Goal: Task Accomplishment & Management: Use online tool/utility

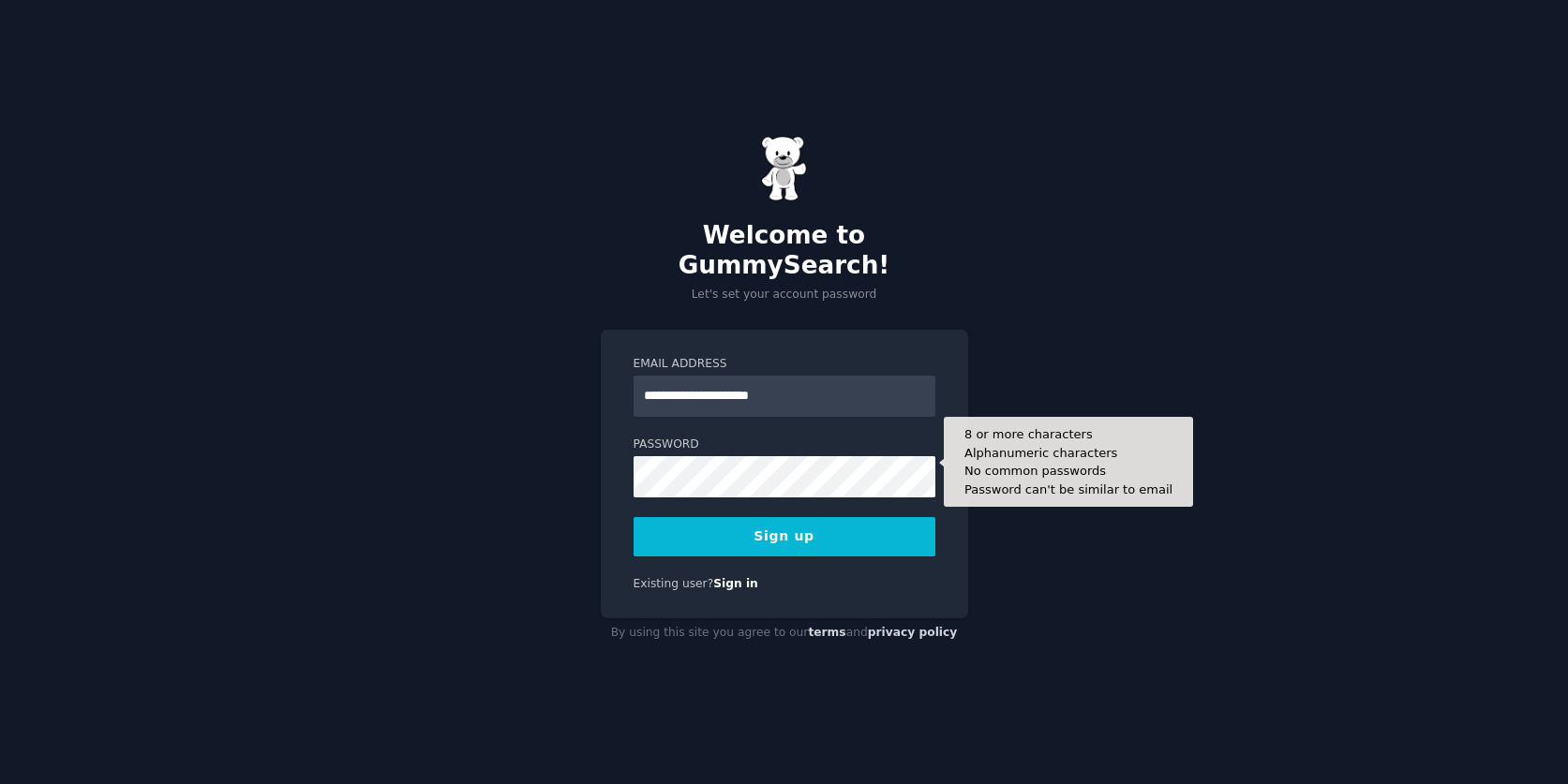
type input "**********"
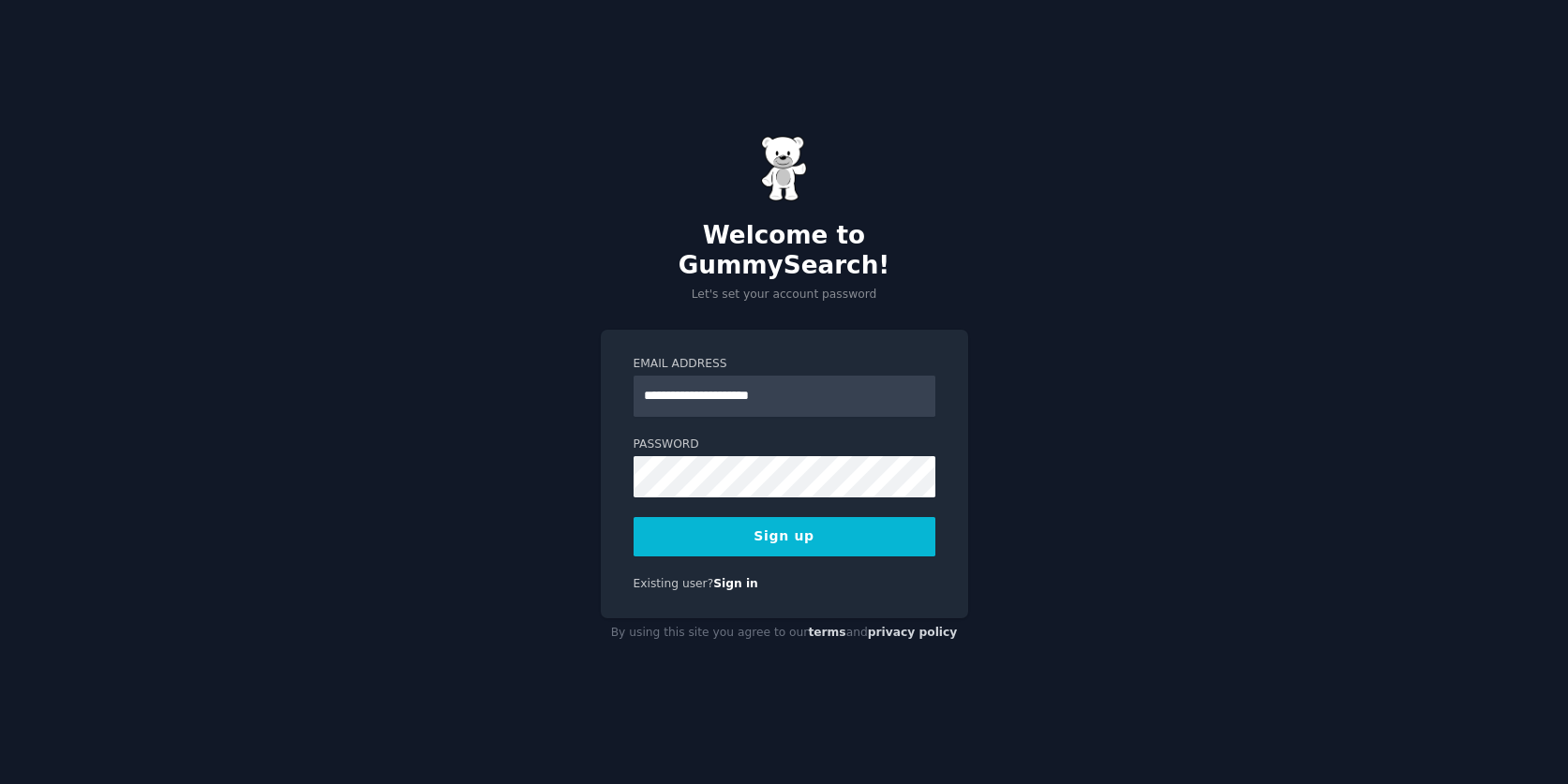
click at [777, 517] on button "Sign up" at bounding box center [784, 536] width 302 height 39
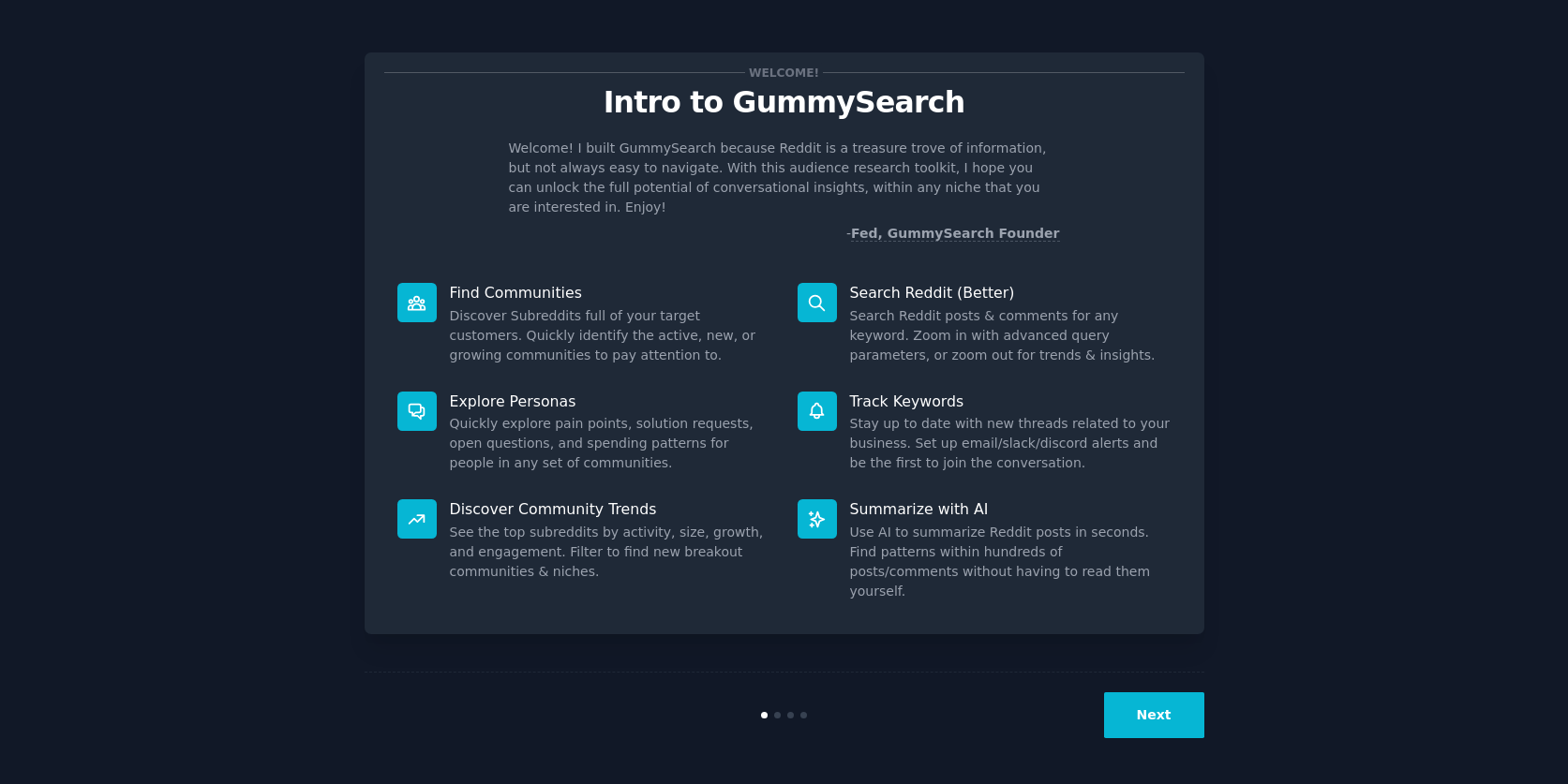
click at [775, 295] on div "Find Communities Discover Subreddits full of your target customers. Quickly ide…" at bounding box center [584, 324] width 400 height 109
click at [1139, 715] on button "Next" at bounding box center [1154, 715] width 100 height 46
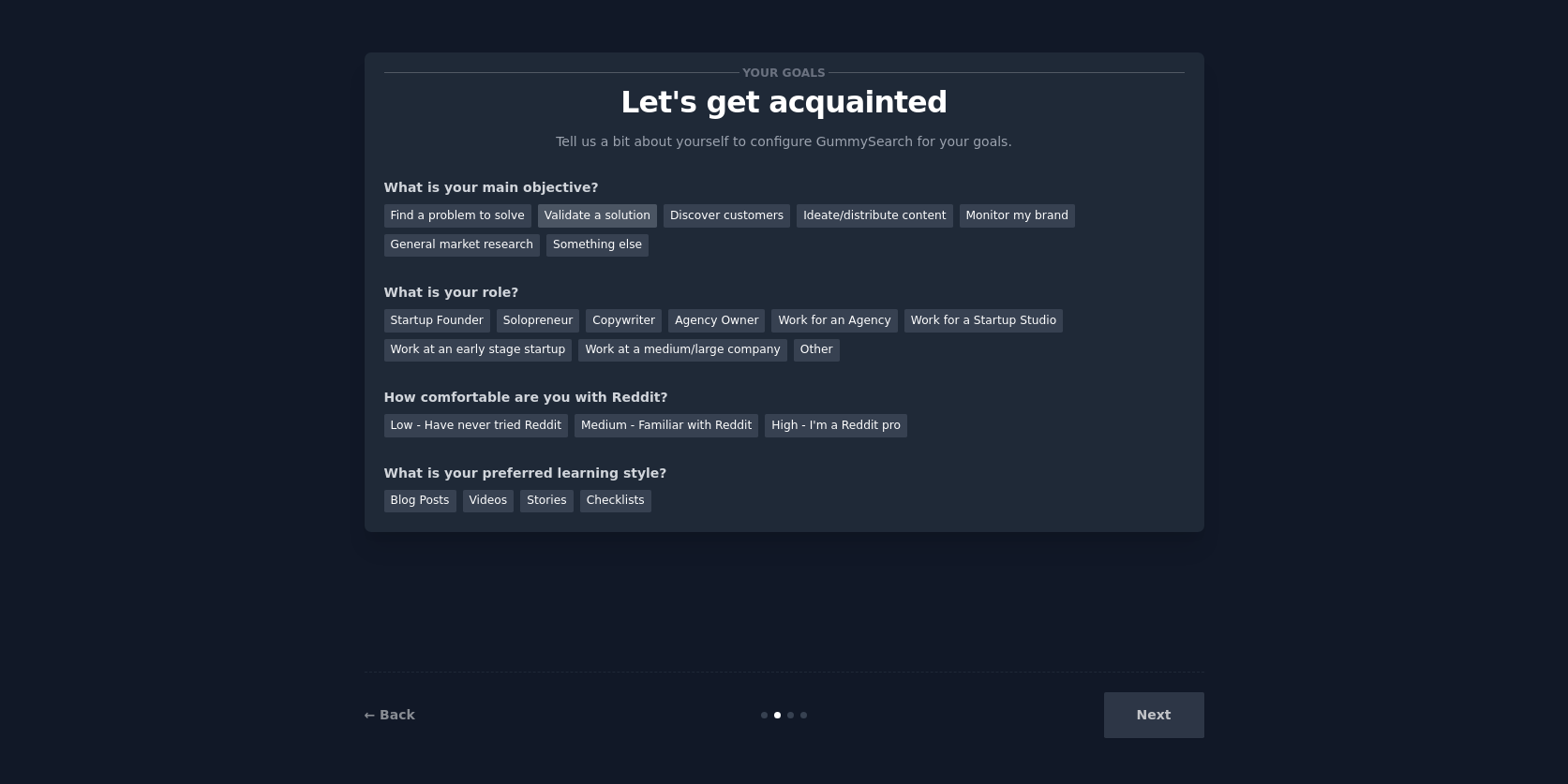
click at [593, 212] on div "Validate a solution" at bounding box center [598, 215] width 119 height 24
click at [704, 218] on div "Discover customers" at bounding box center [726, 215] width 127 height 24
click at [458, 317] on div "Startup Founder" at bounding box center [437, 321] width 106 height 24
click at [527, 313] on div "Solopreneur" at bounding box center [538, 321] width 83 height 24
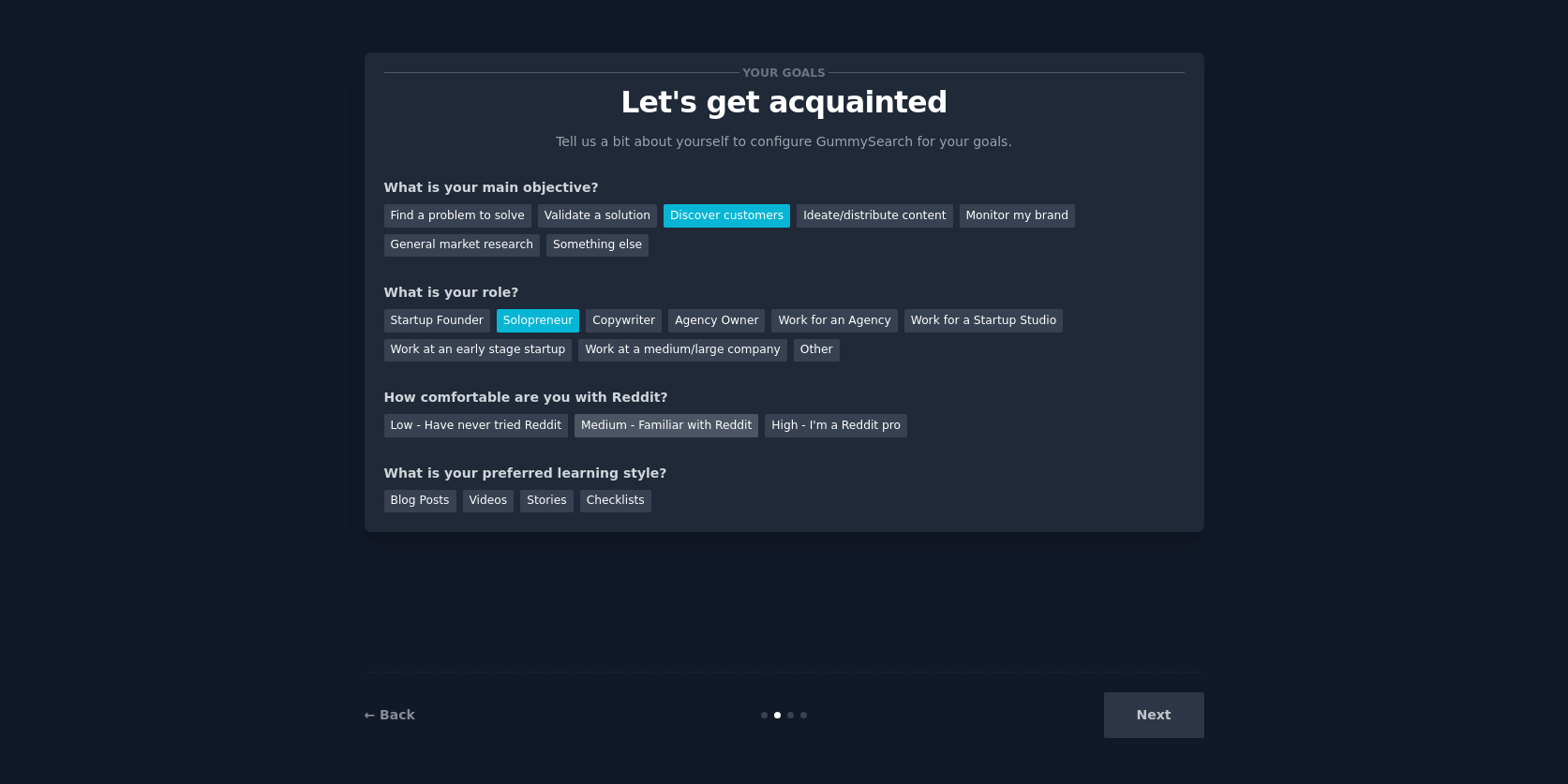
click at [610, 424] on div "Medium - Familiar with Reddit" at bounding box center [666, 426] width 184 height 24
click at [605, 493] on div "Checklists" at bounding box center [616, 501] width 71 height 24
click at [1163, 711] on button "Next" at bounding box center [1154, 715] width 100 height 46
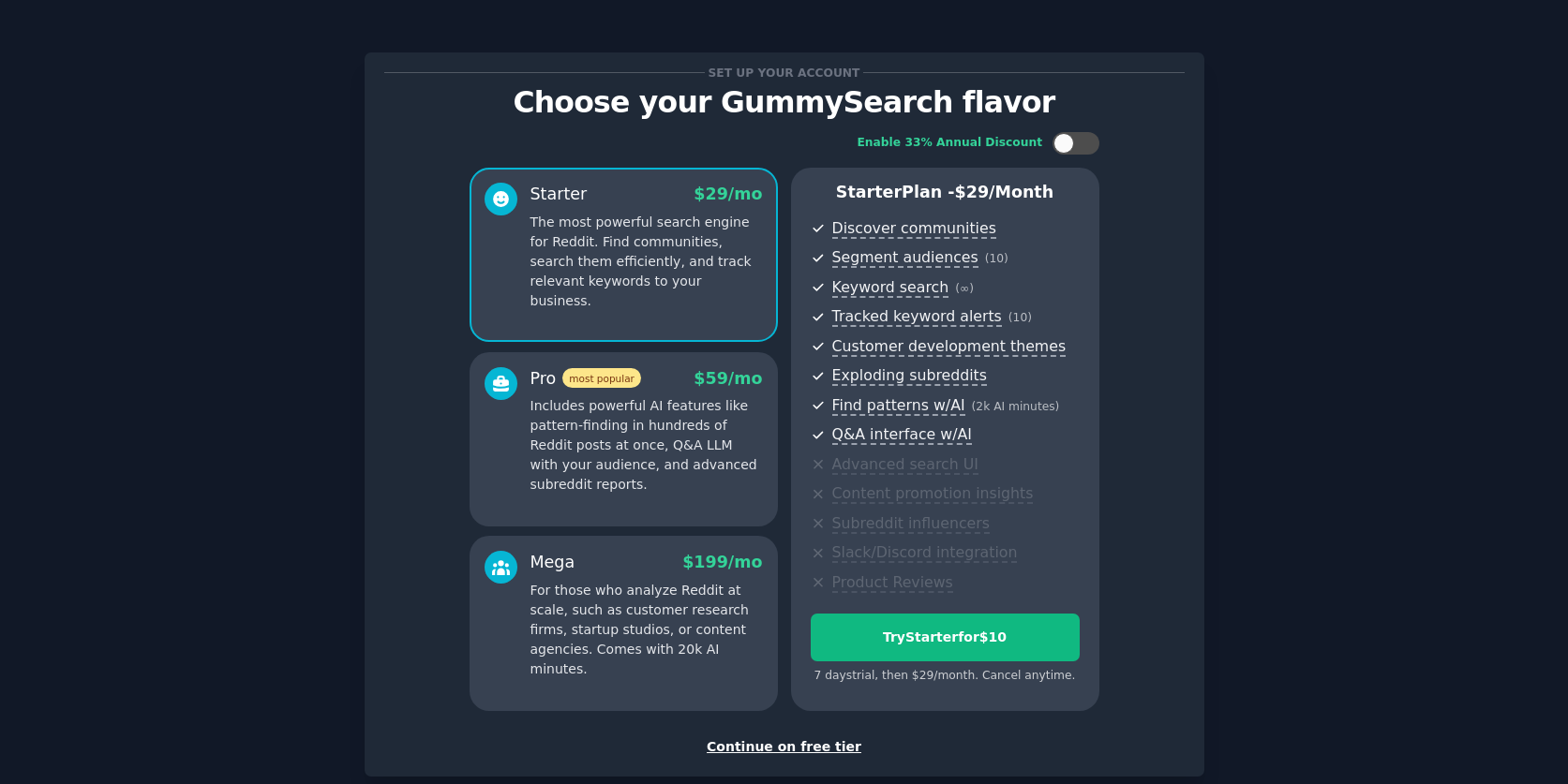
click at [761, 738] on div "Continue on free tier" at bounding box center [784, 747] width 801 height 20
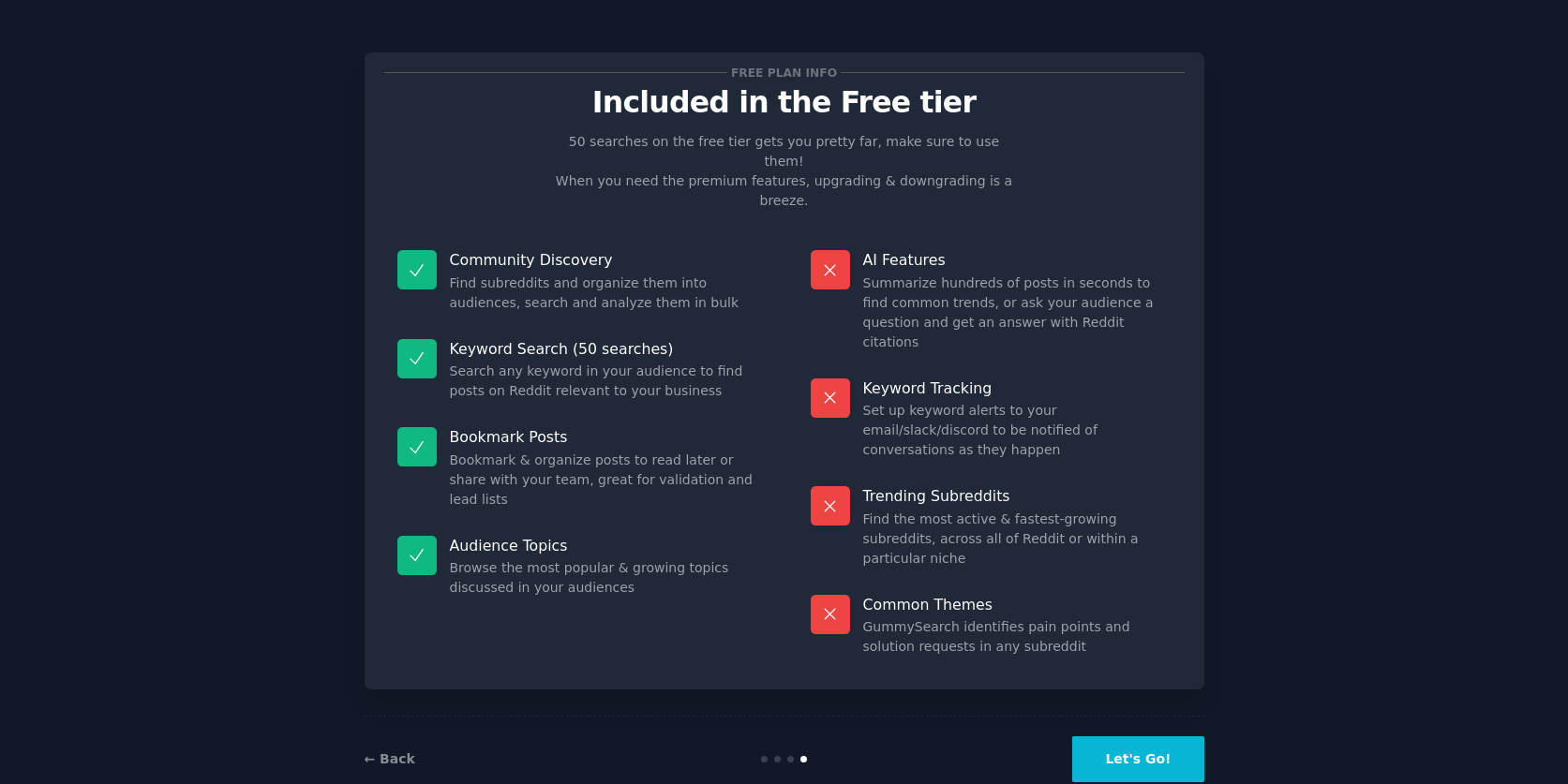
click at [1124, 736] on button "Let's Go!" at bounding box center [1138, 759] width 132 height 46
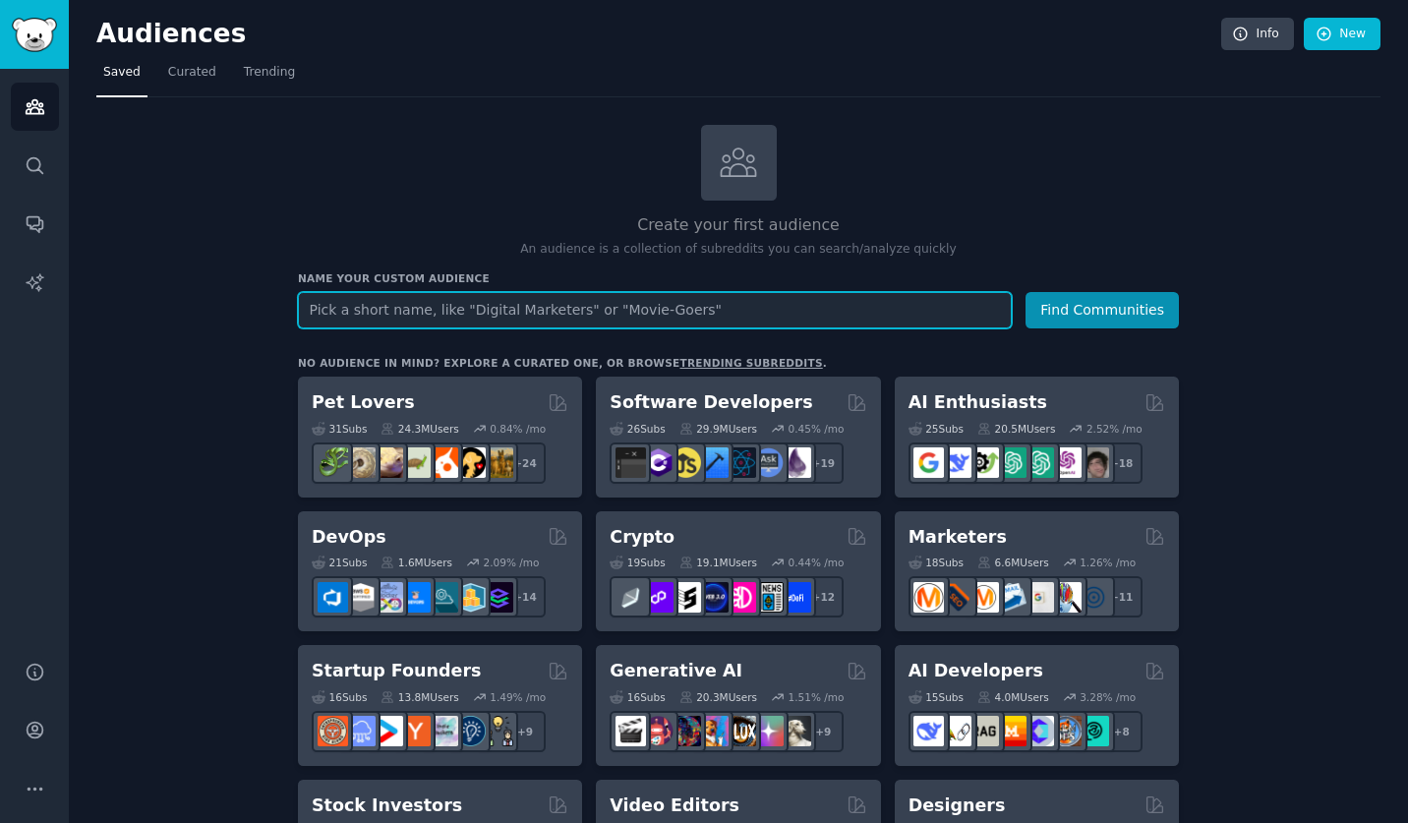
click at [1104, 308] on button "Find Communities" at bounding box center [1102, 310] width 153 height 36
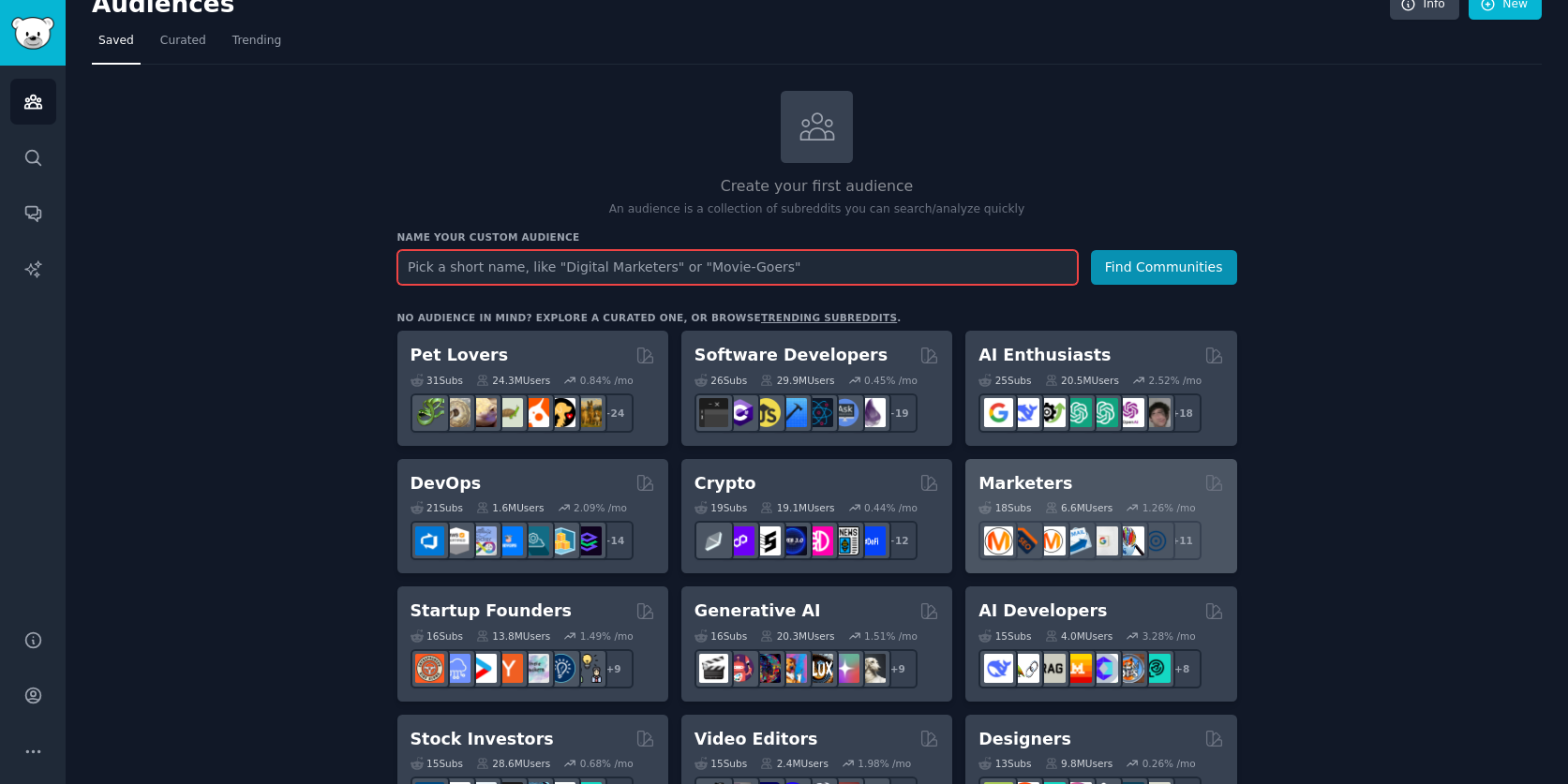
scroll to position [29, 0]
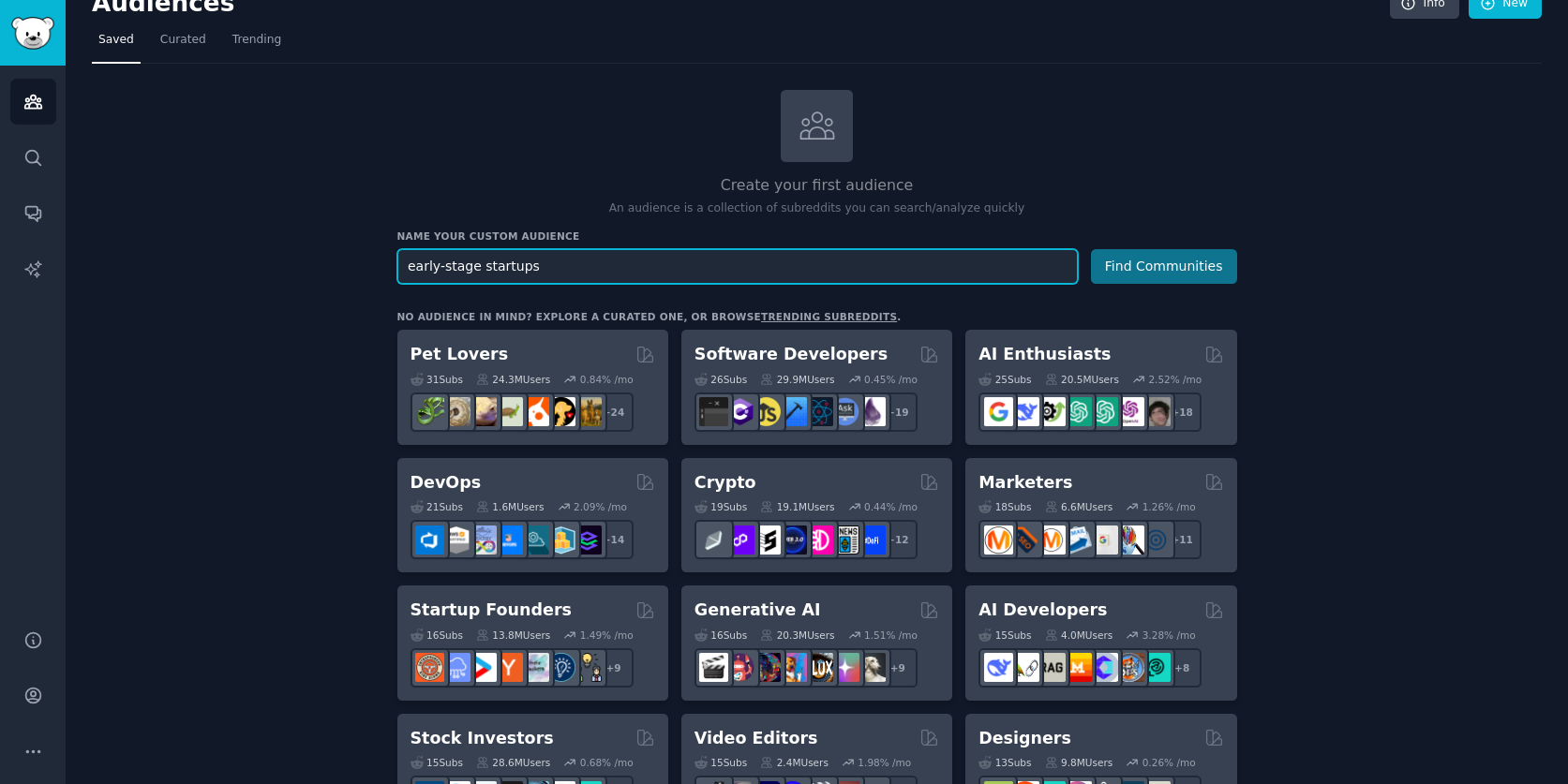
type input "early-stage startups"
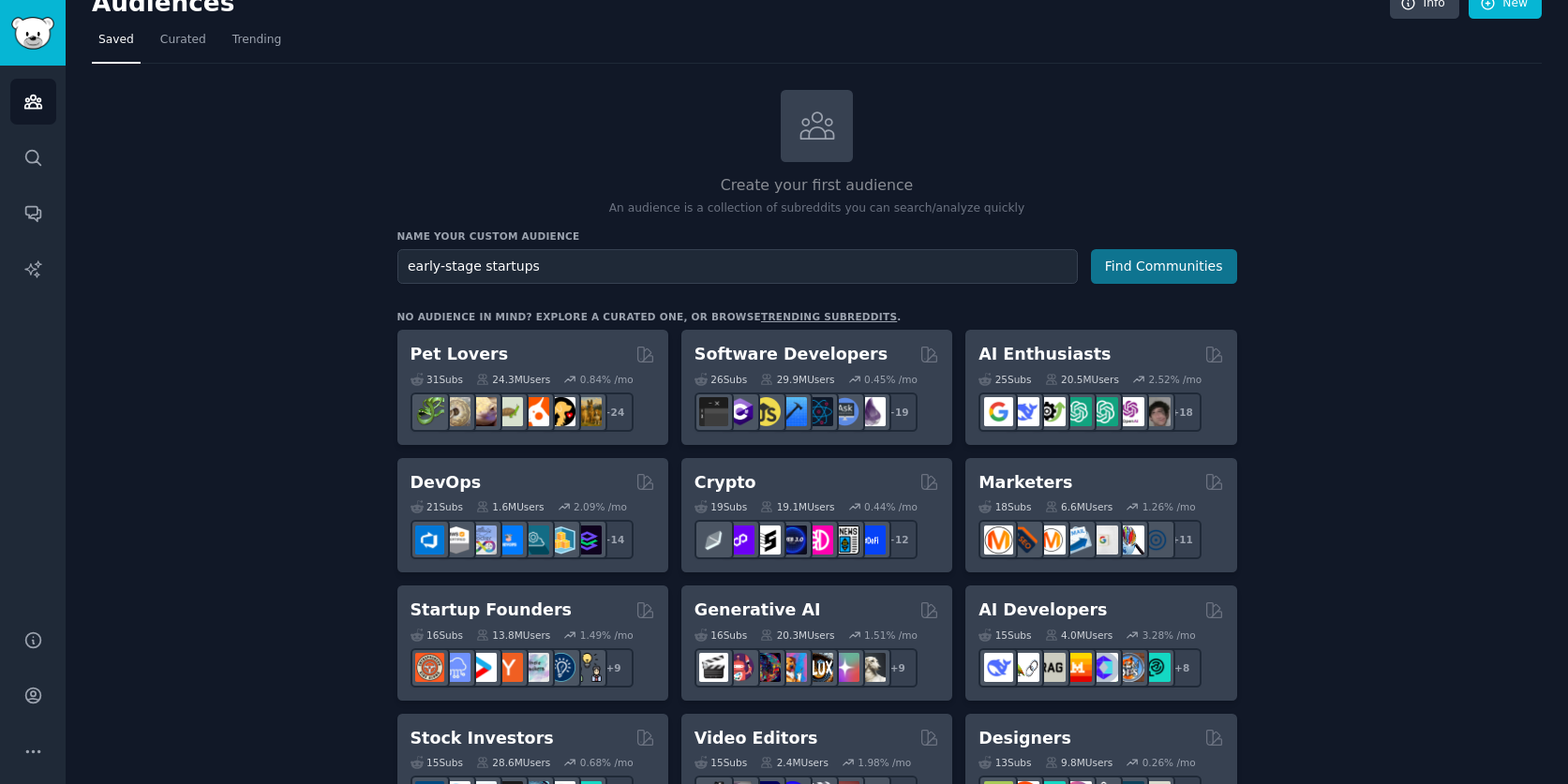
click at [1184, 269] on button "Find Communities" at bounding box center [1164, 267] width 146 height 34
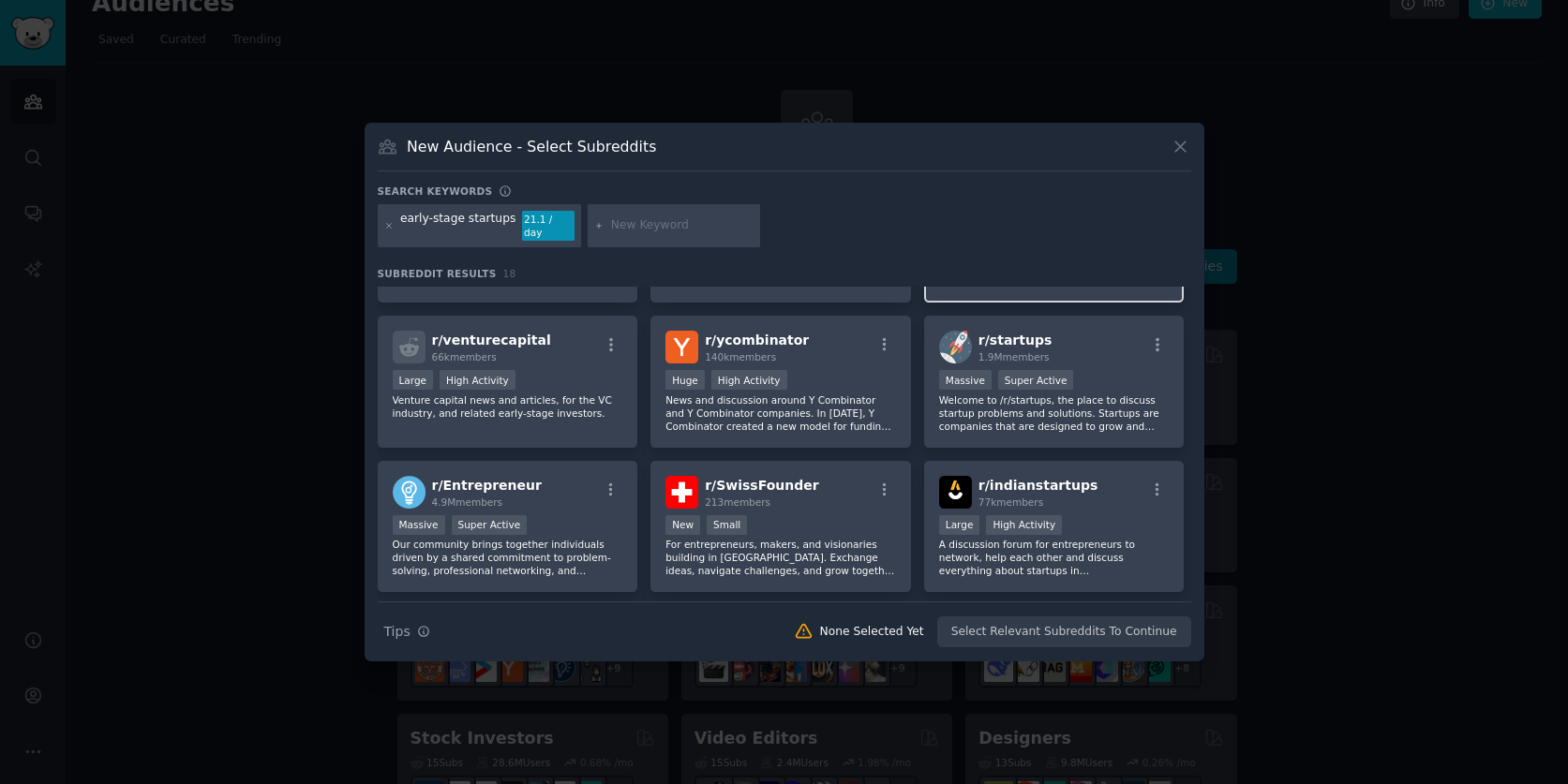
scroll to position [116, 0]
click at [441, 196] on h3 "Search keywords" at bounding box center [435, 191] width 115 height 13
click at [624, 224] on input "text" at bounding box center [682, 226] width 142 height 17
type input "sustainability"
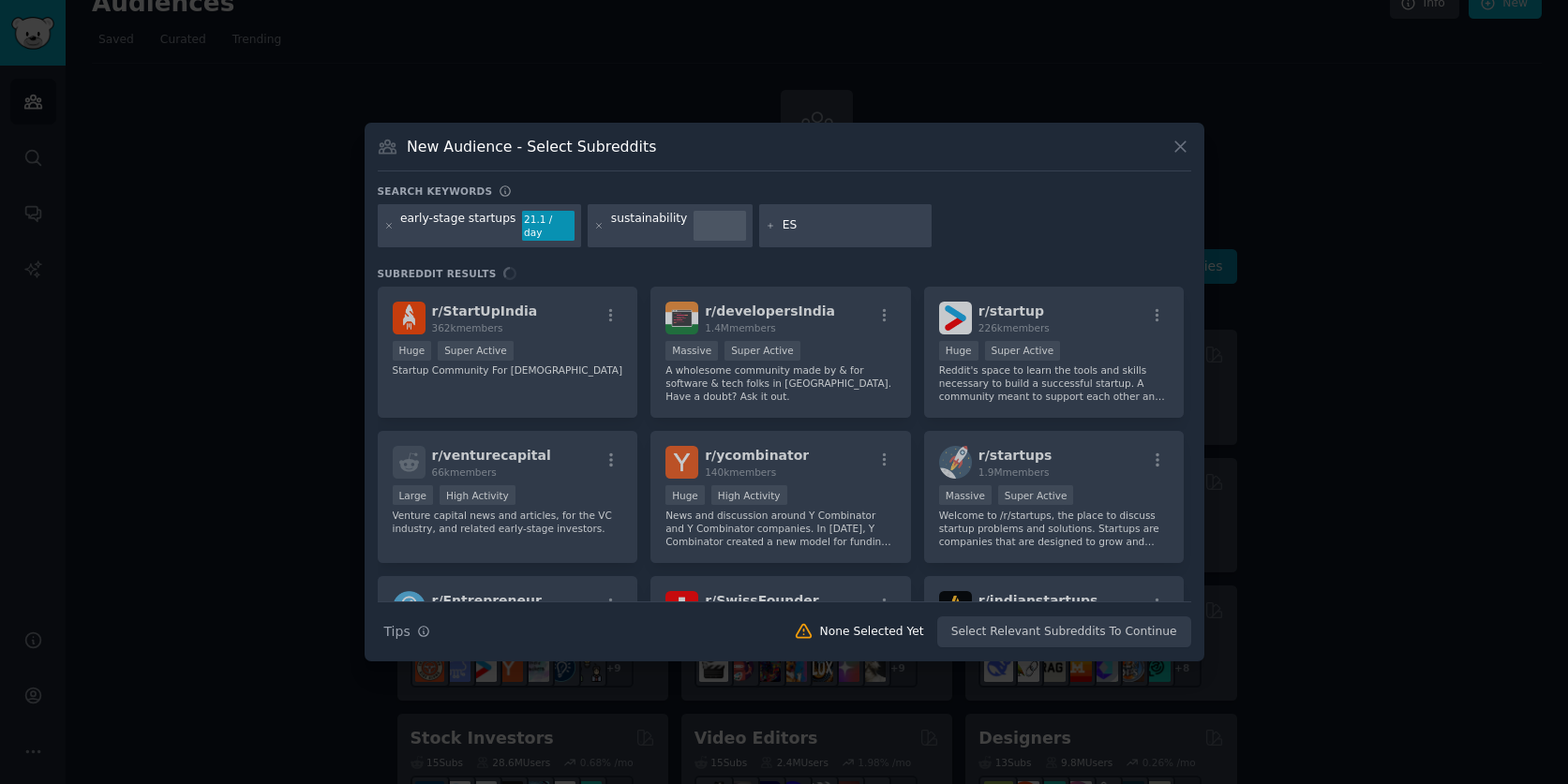
type input "ESG"
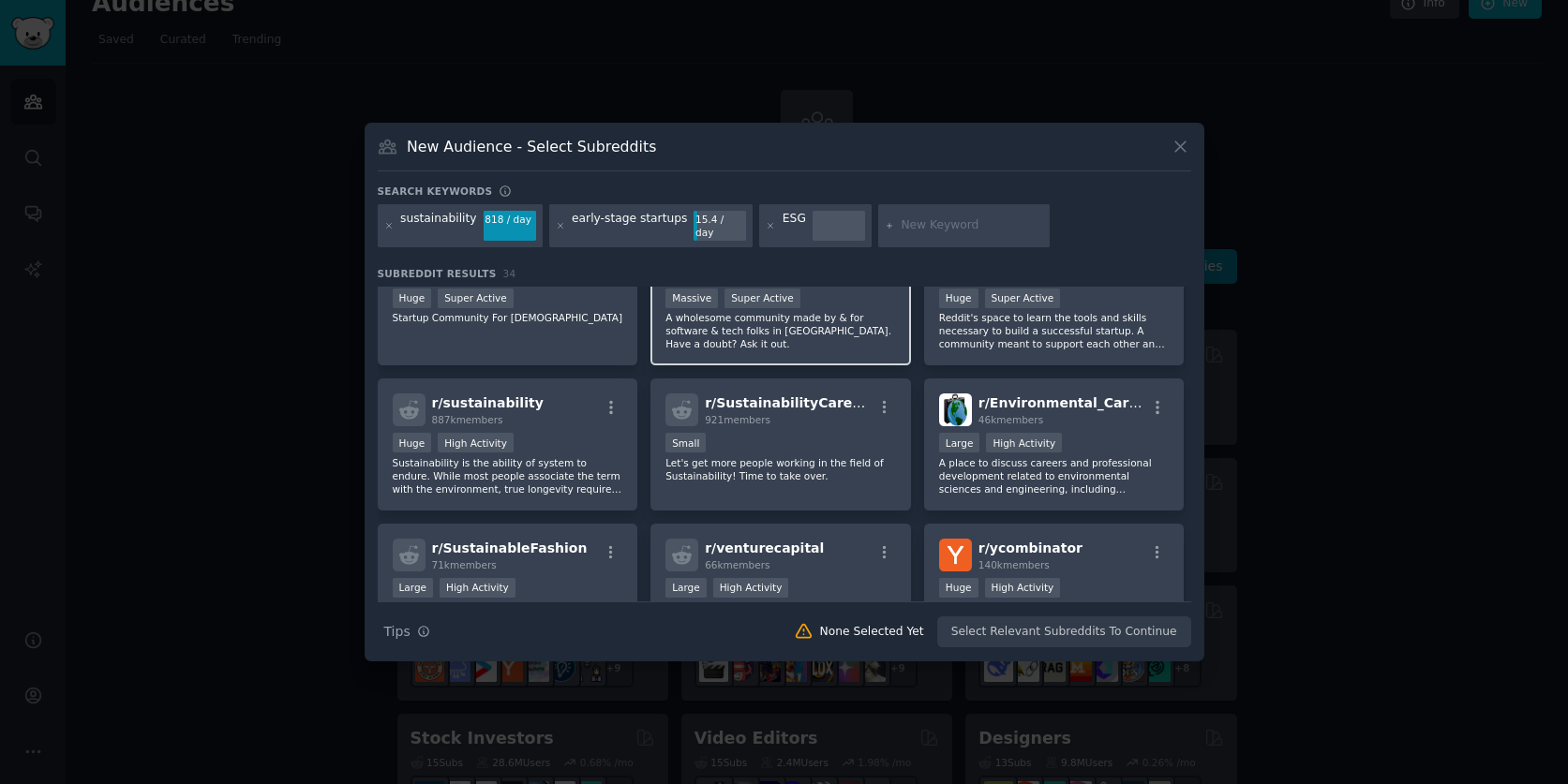
scroll to position [54, 0]
click at [608, 398] on icon "button" at bounding box center [611, 406] width 17 height 17
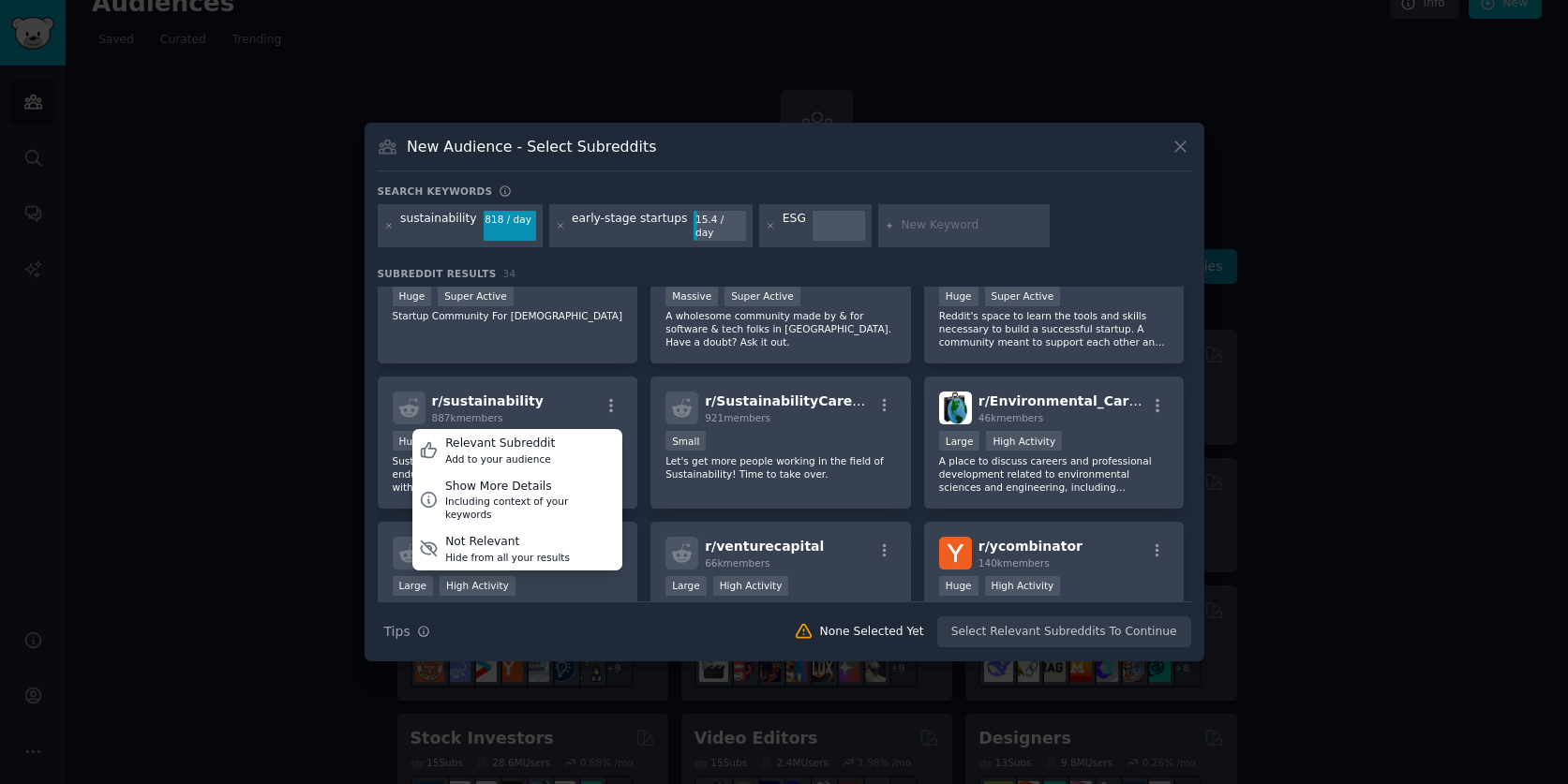
click at [1072, 214] on div "sustainability 818 / day early-stage startups 15.4 / day ESG" at bounding box center [784, 229] width 814 height 50
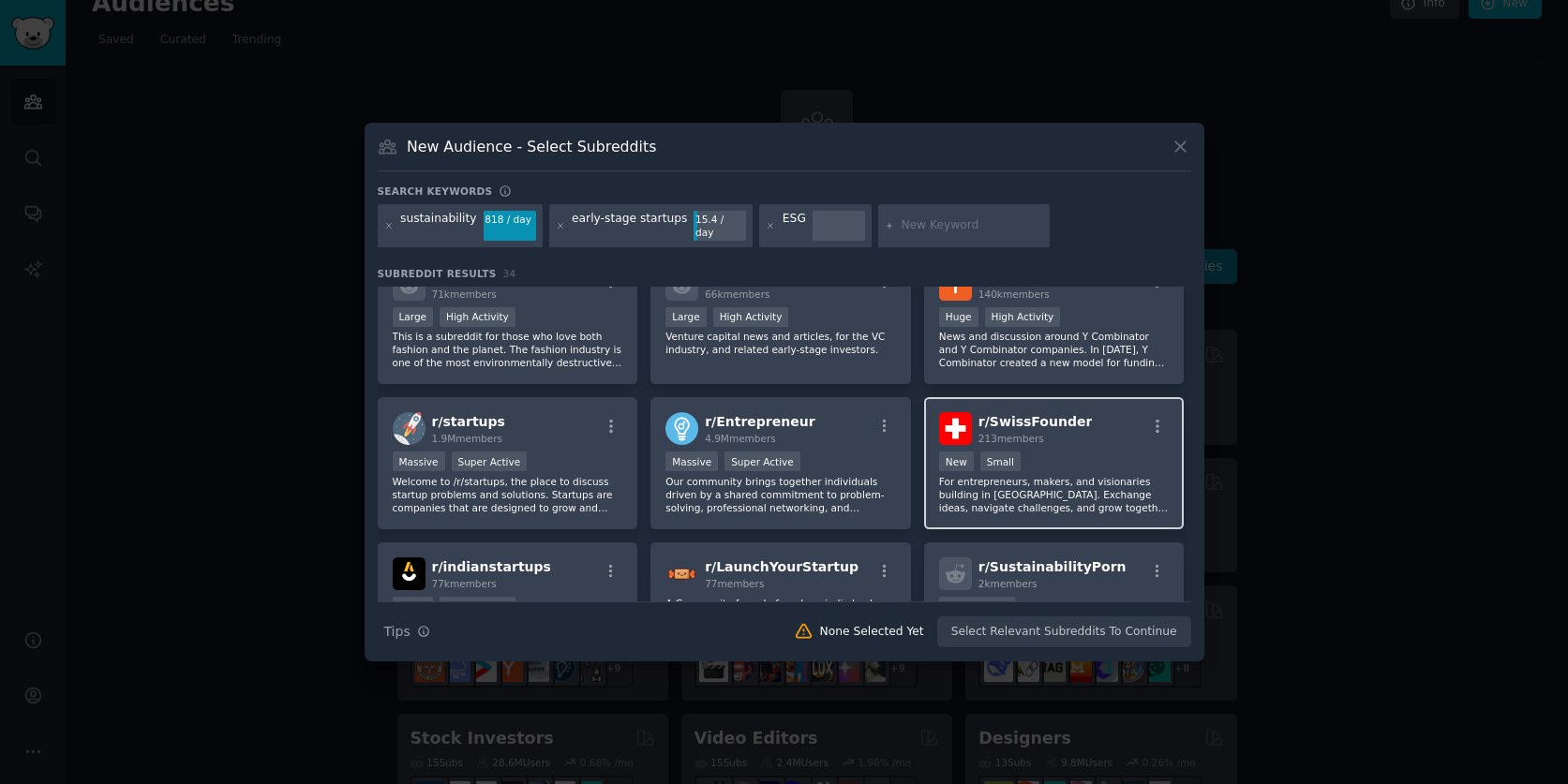
scroll to position [325, 0]
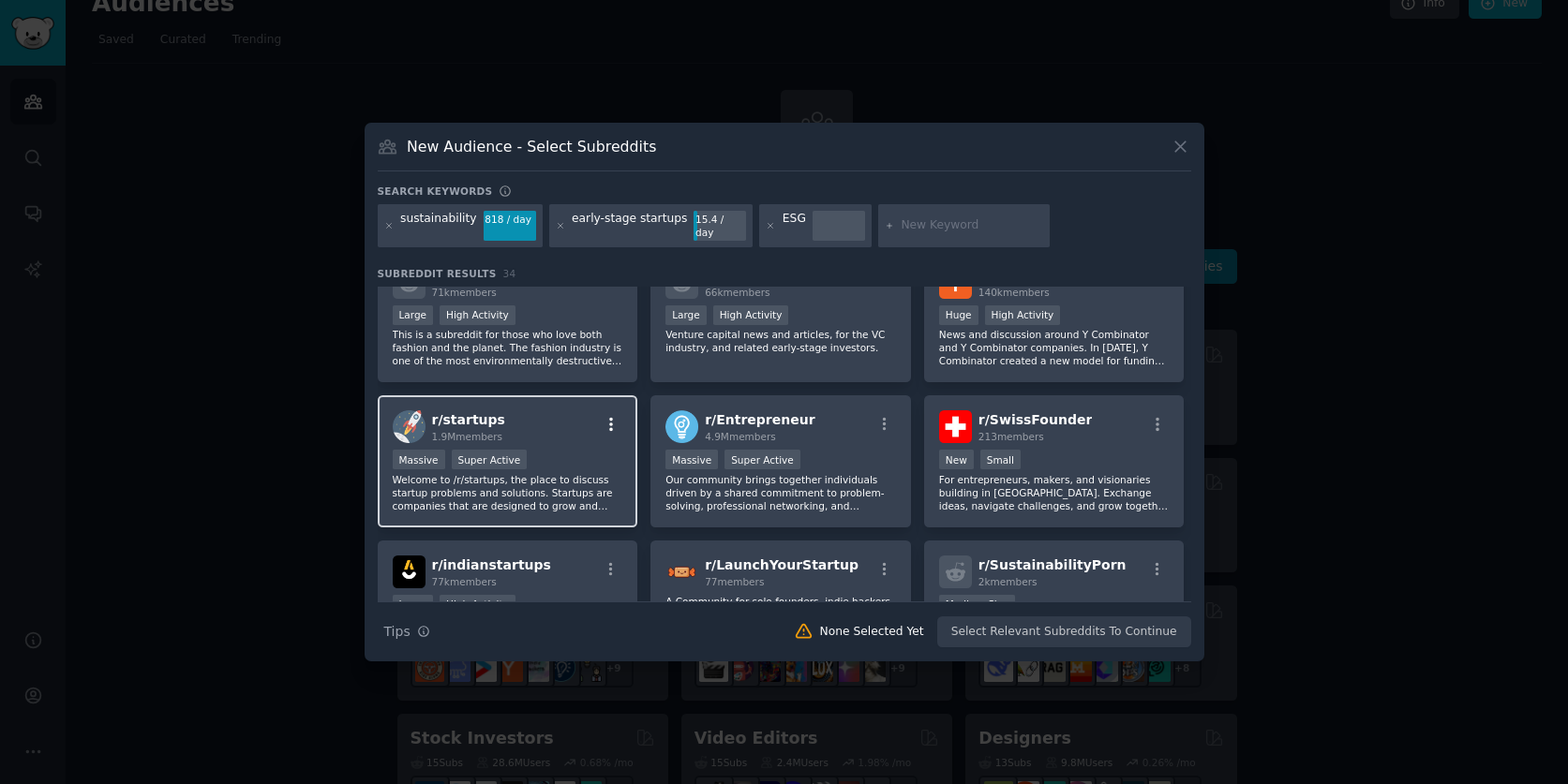
click at [610, 416] on icon "button" at bounding box center [611, 425] width 17 height 17
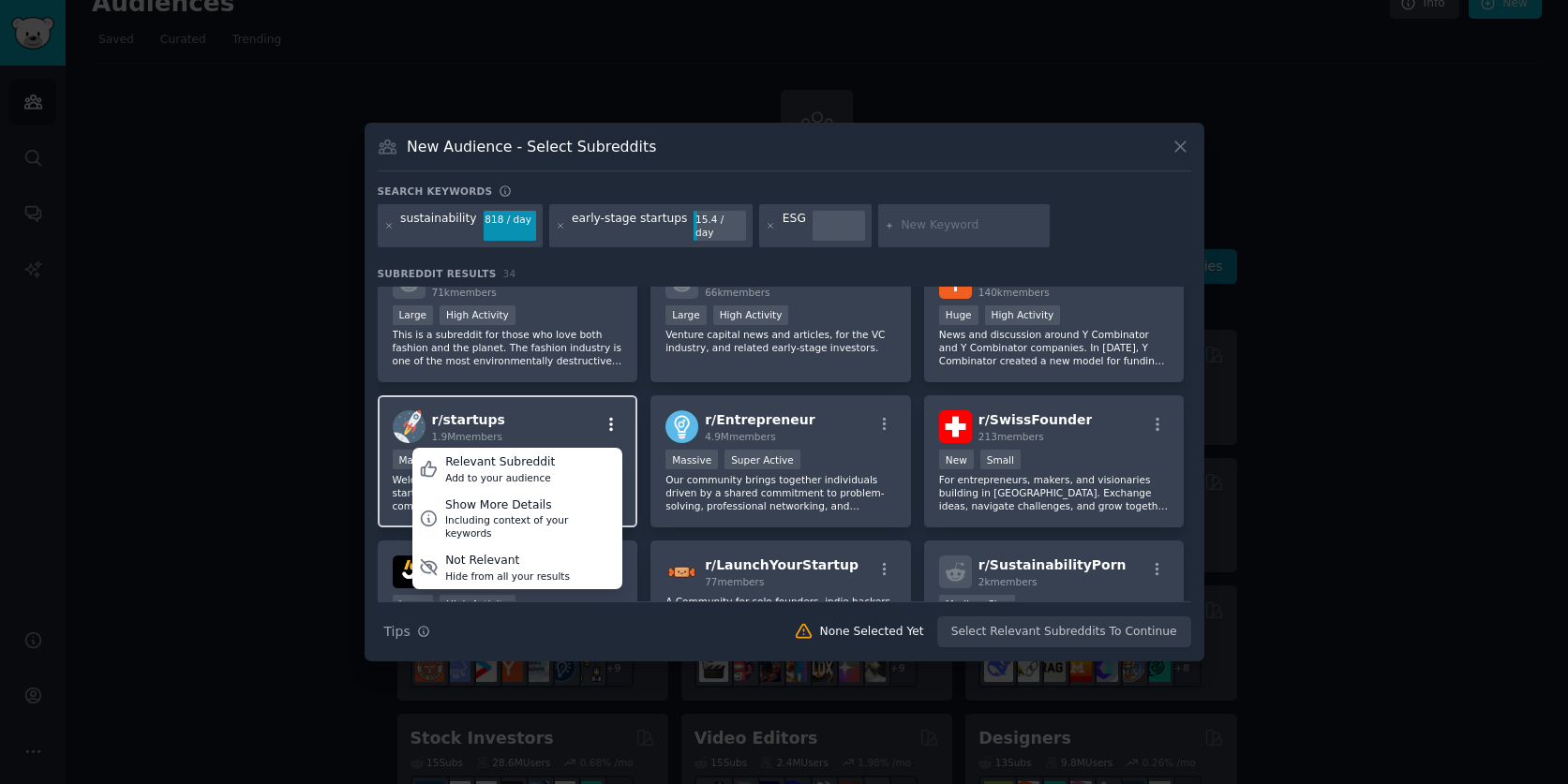
click at [610, 416] on icon "button" at bounding box center [611, 425] width 17 height 17
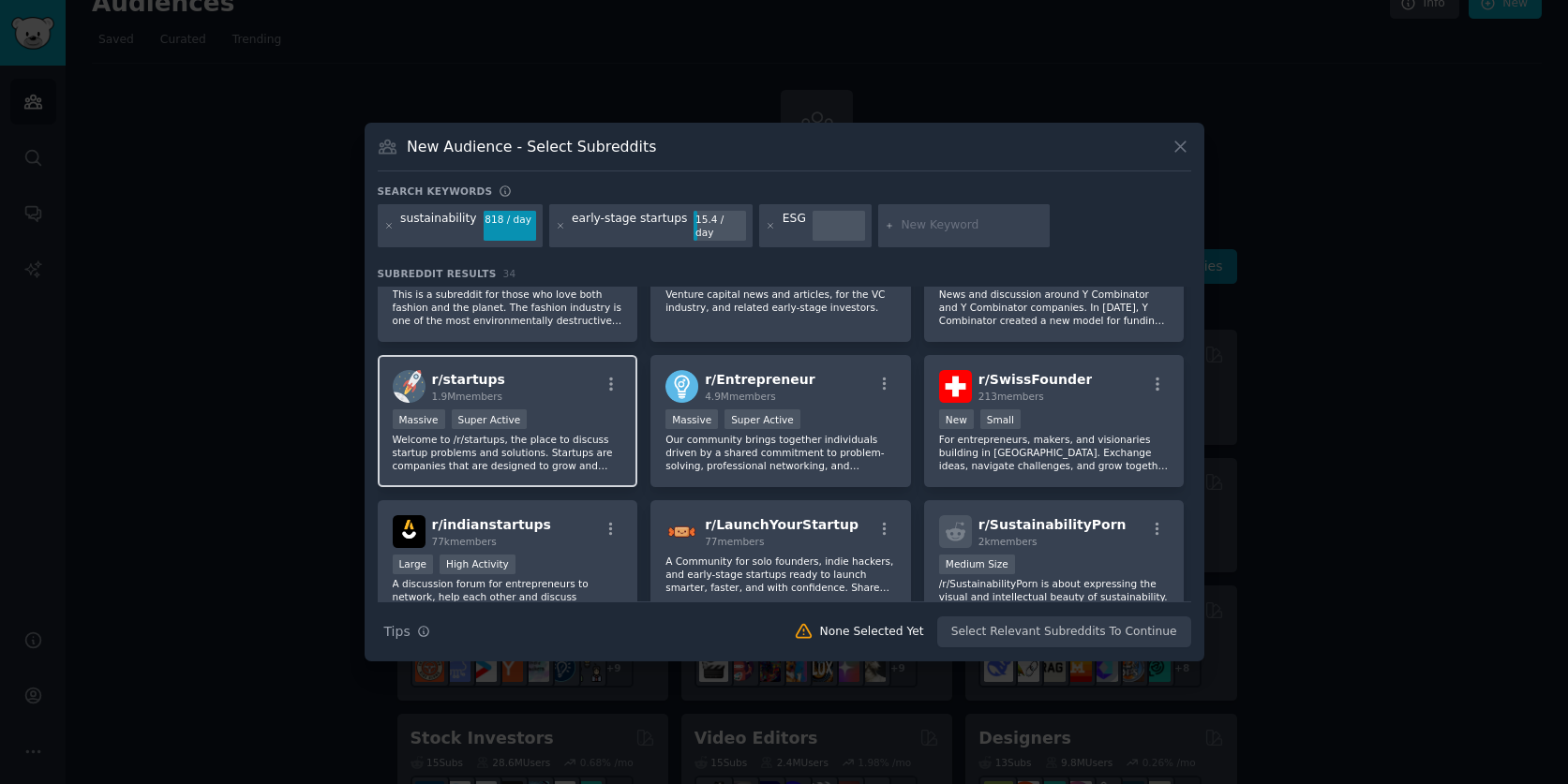
scroll to position [370, 0]
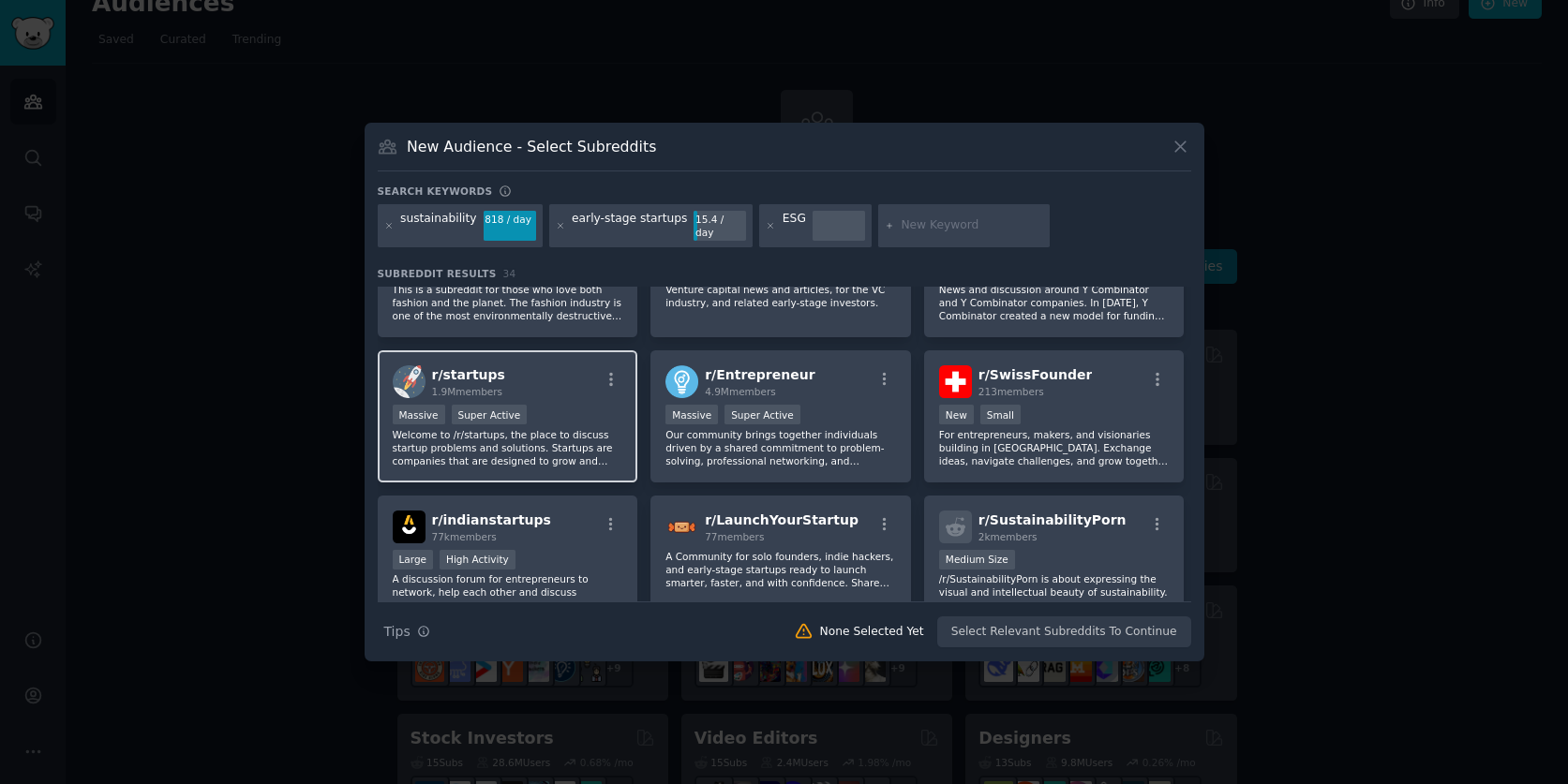
click at [566, 434] on p "Welcome to /r/startups, the place to discuss startup problems and solutions. St…" at bounding box center [508, 447] width 231 height 39
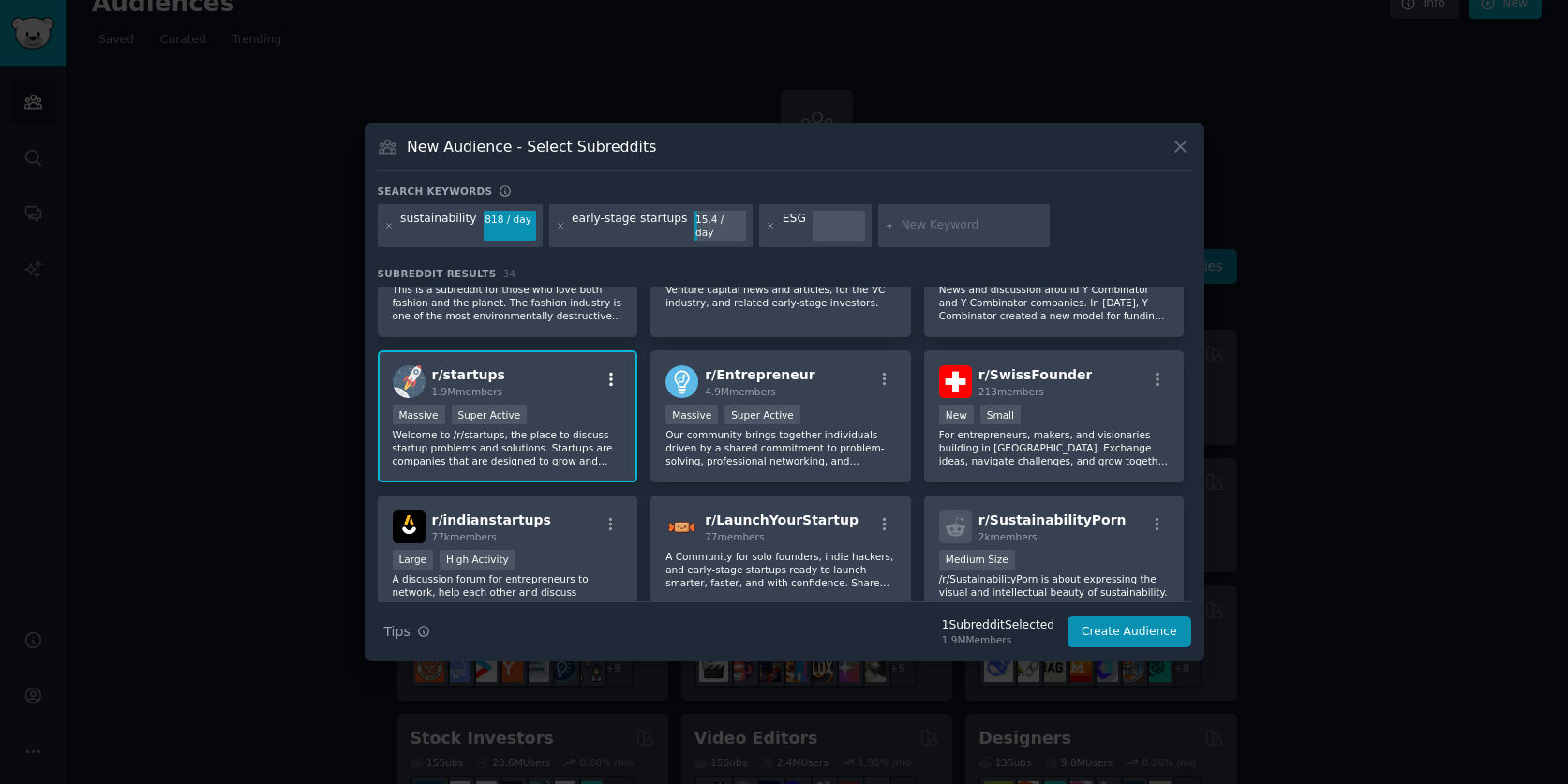
click at [610, 373] on icon "button" at bounding box center [611, 379] width 4 height 13
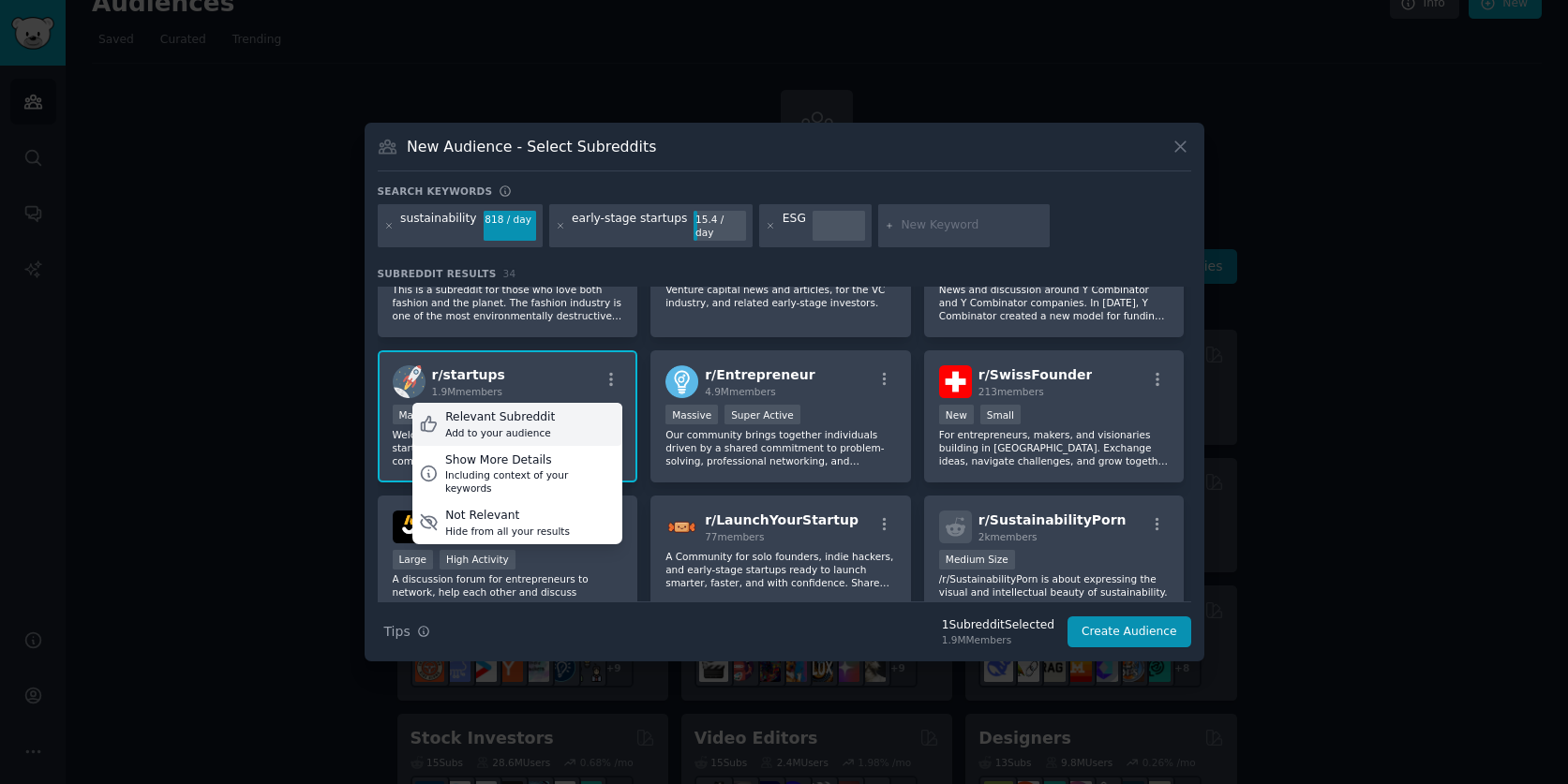
click at [543, 412] on div "Relevant Subreddit" at bounding box center [499, 418] width 110 height 17
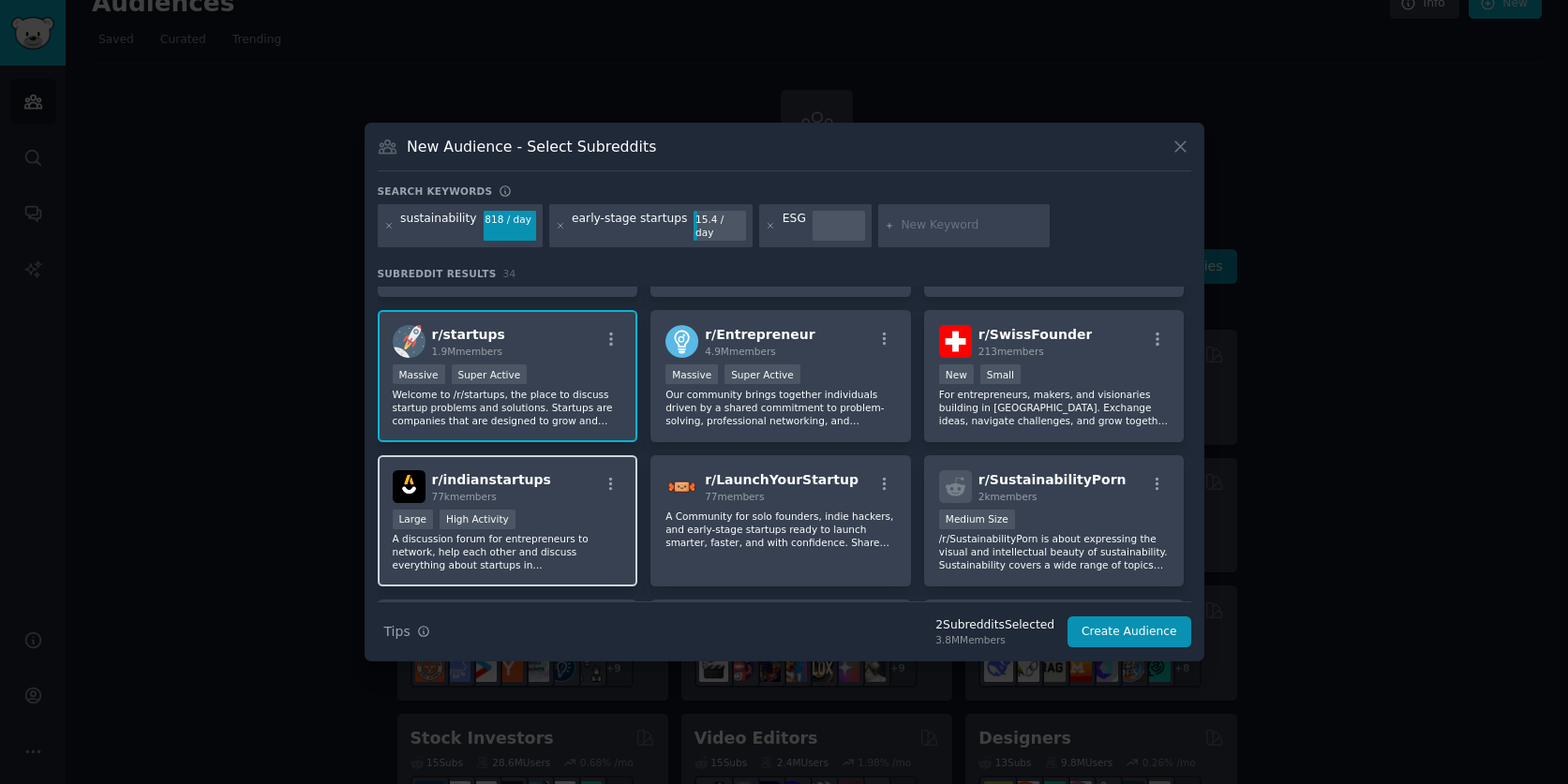
scroll to position [405, 0]
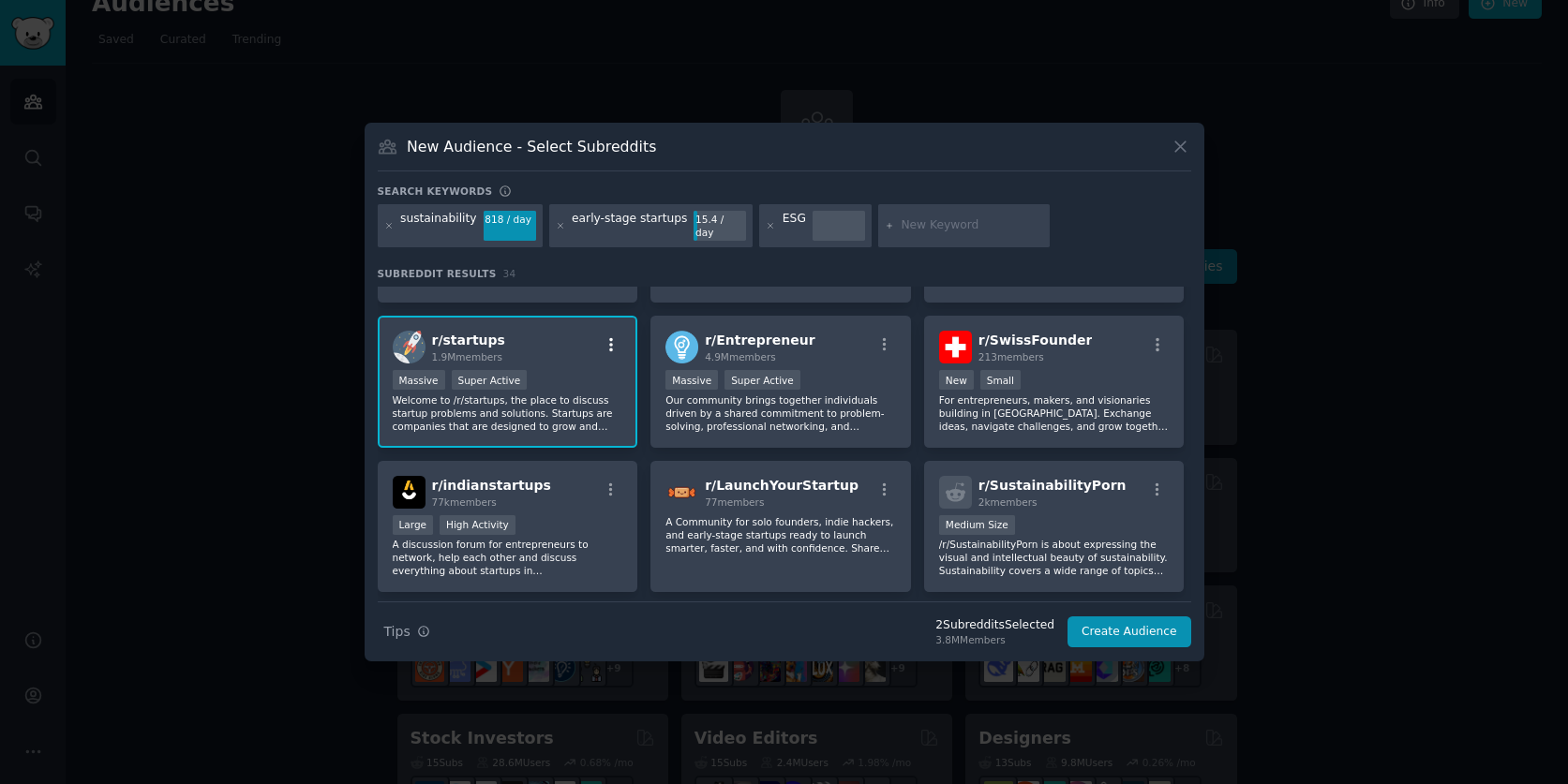
click at [606, 336] on icon "button" at bounding box center [611, 345] width 17 height 17
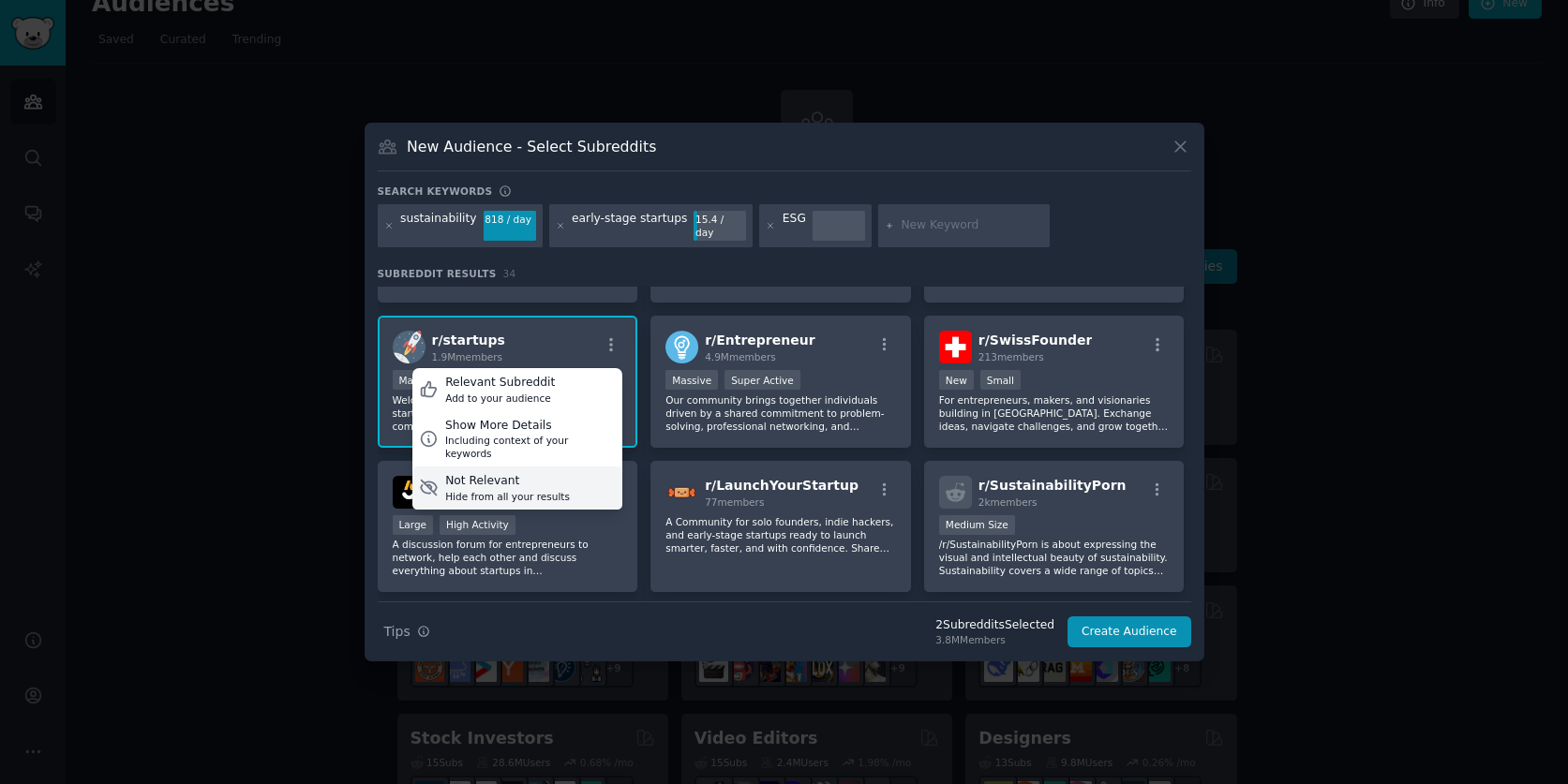
click at [508, 473] on div "Not Relevant" at bounding box center [507, 482] width 125 height 17
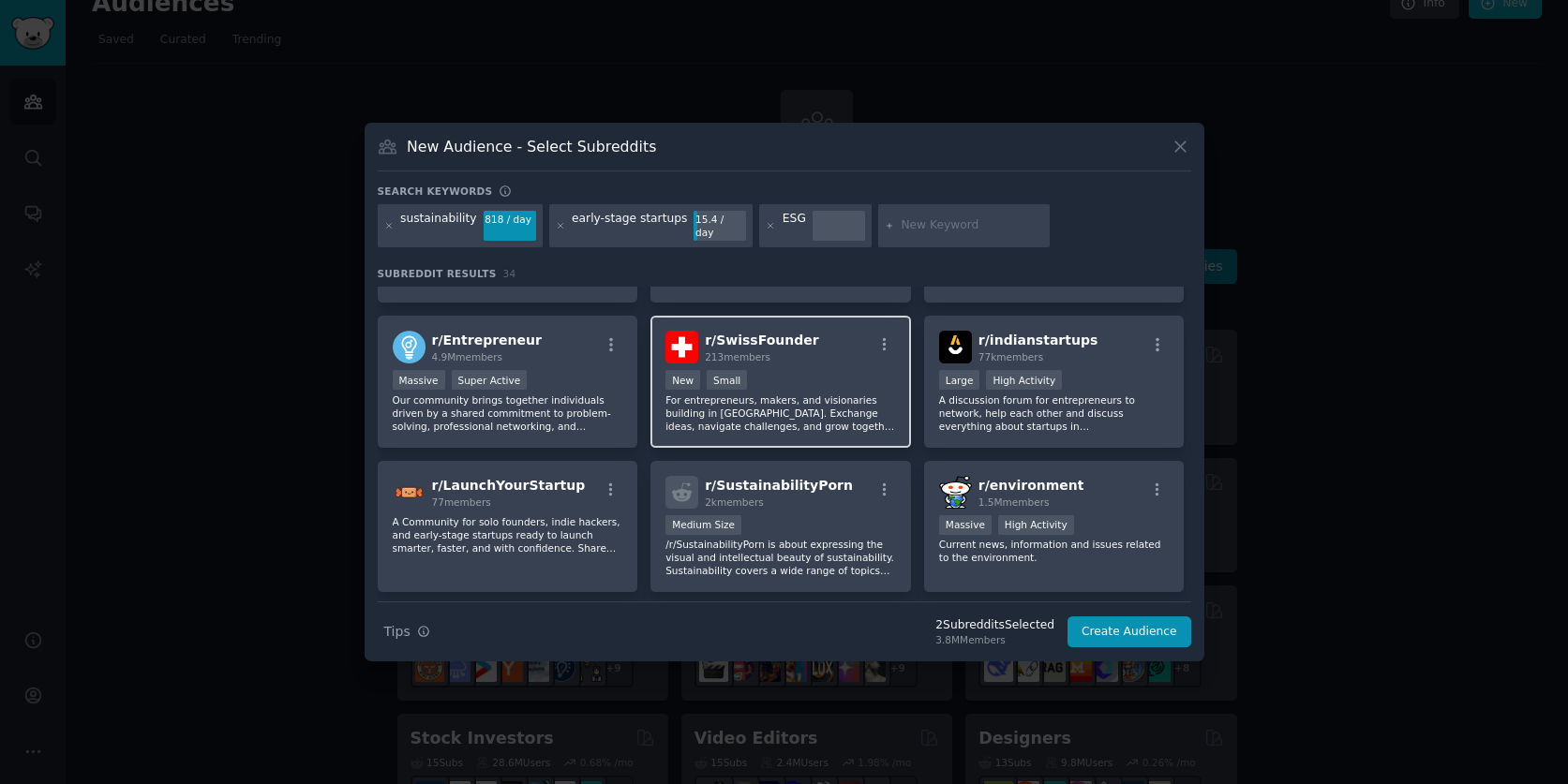
click at [727, 354] on span "213 members" at bounding box center [738, 357] width 66 height 11
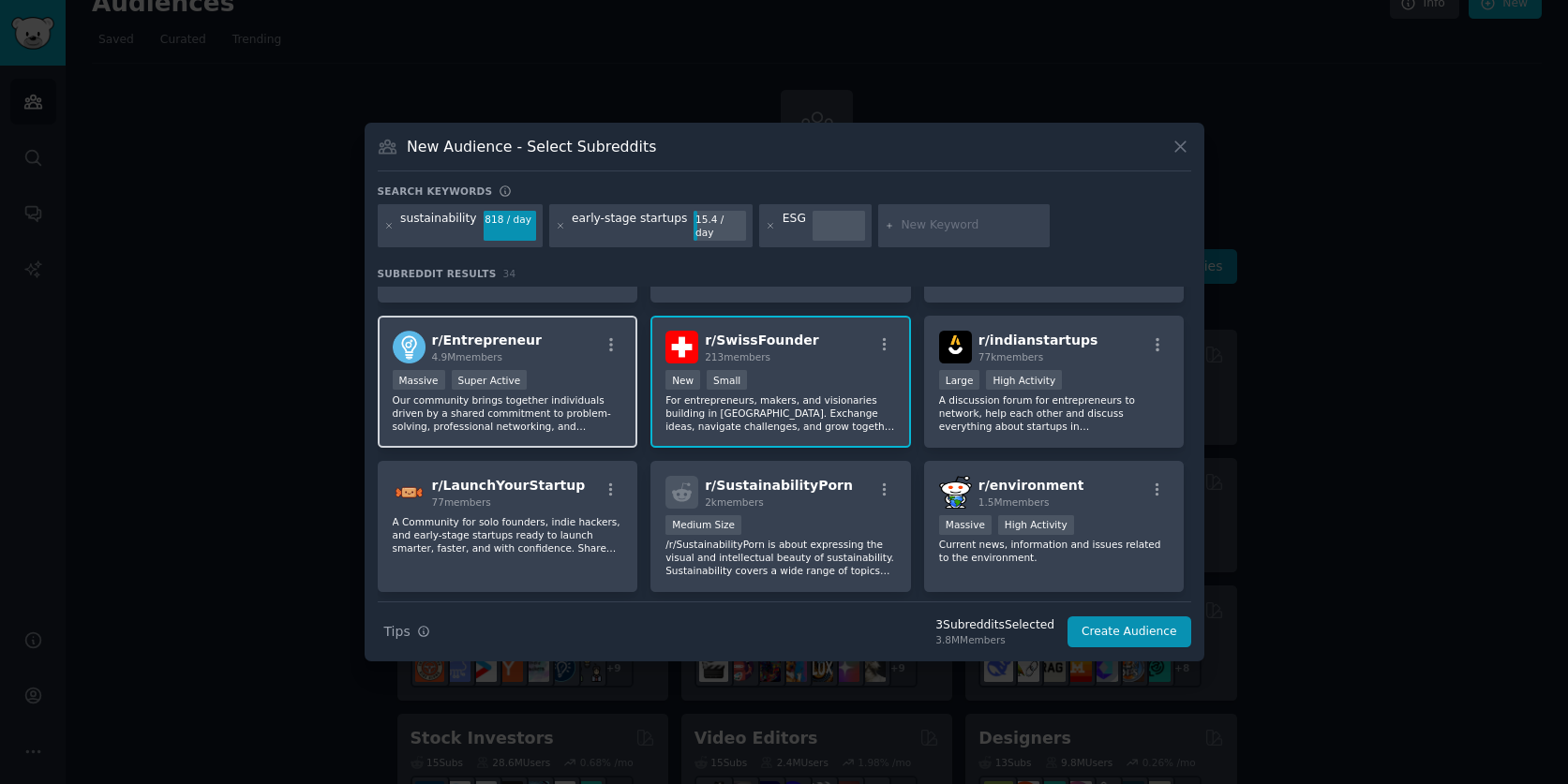
click at [603, 353] on div "r/ Entrepreneur 4.9M members" at bounding box center [508, 347] width 231 height 32
click at [732, 357] on div "r/ SwissFounder 213 members 100 - 1000 members New Small For entrepreneurs, mak…" at bounding box center [781, 381] width 260 height 132
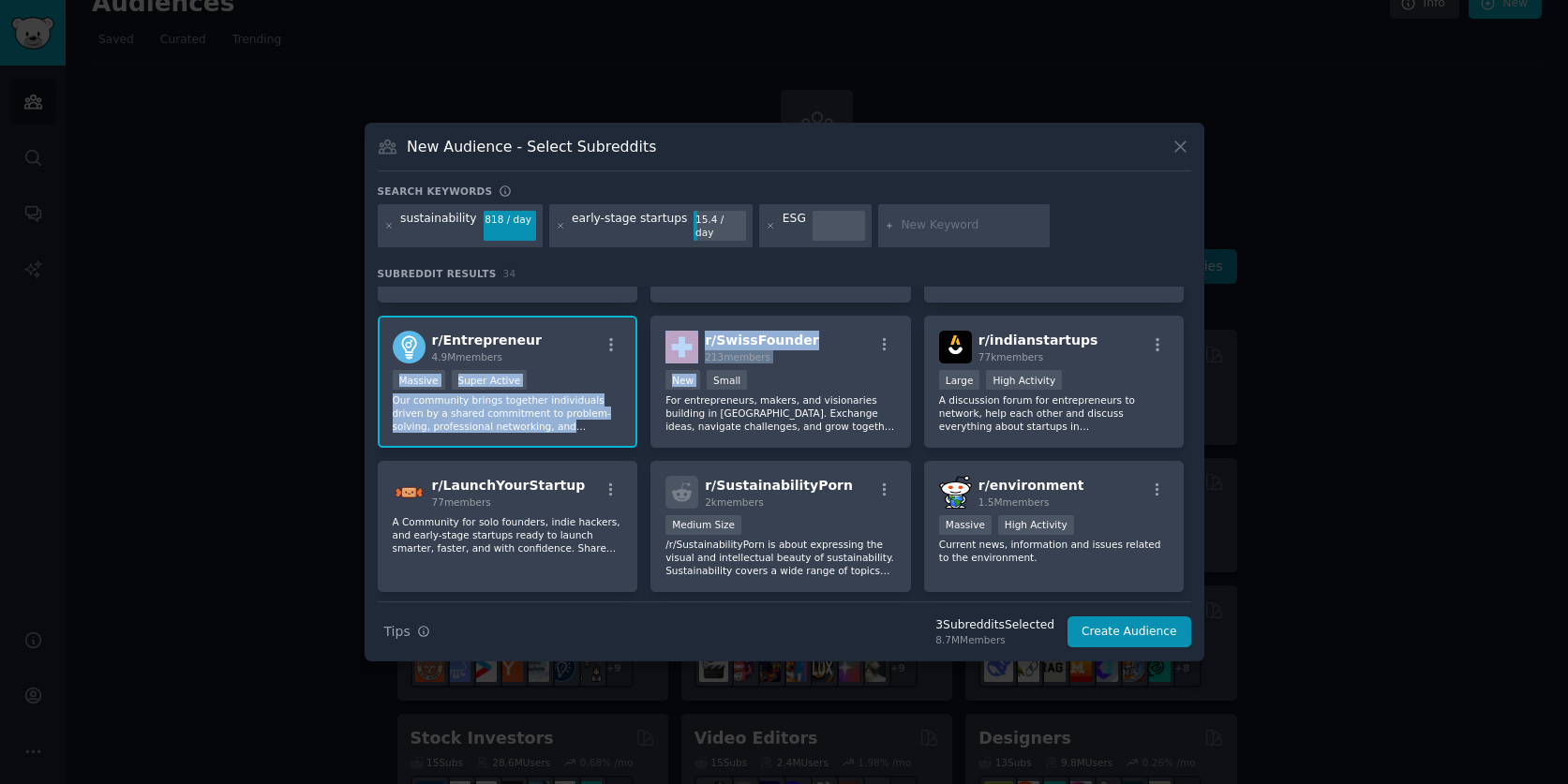
click at [562, 359] on div "r/ Entrepreneur 4.9M members >= 95th percentile for submissions / day Massive S…" at bounding box center [507, 381] width 260 height 132
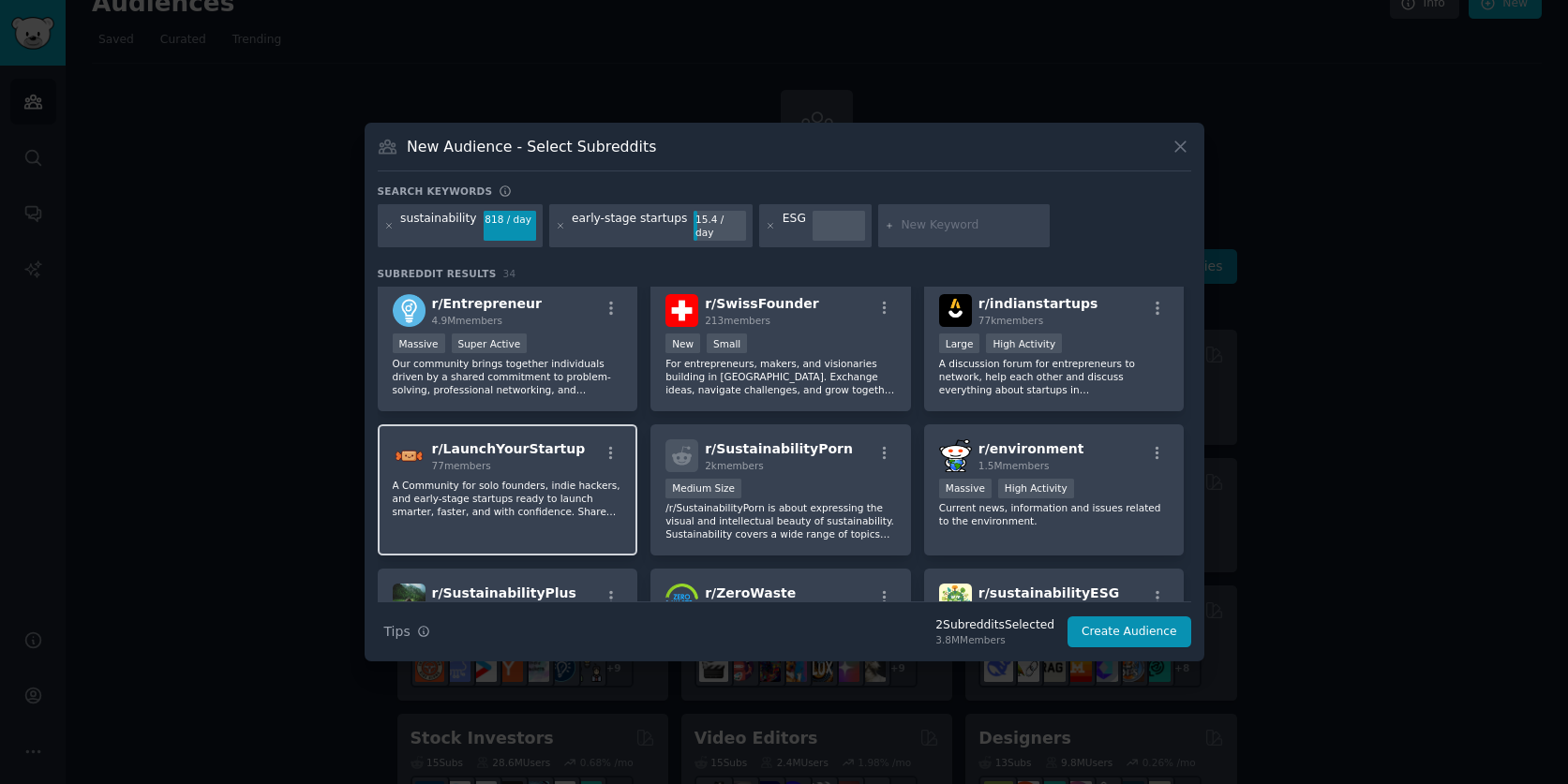
scroll to position [442, 0]
click at [573, 458] on div "r/ LaunchYourStartup 77 members" at bounding box center [508, 454] width 231 height 32
click at [600, 343] on div ">= 95th percentile for submissions / day Massive Super Active" at bounding box center [508, 344] width 231 height 24
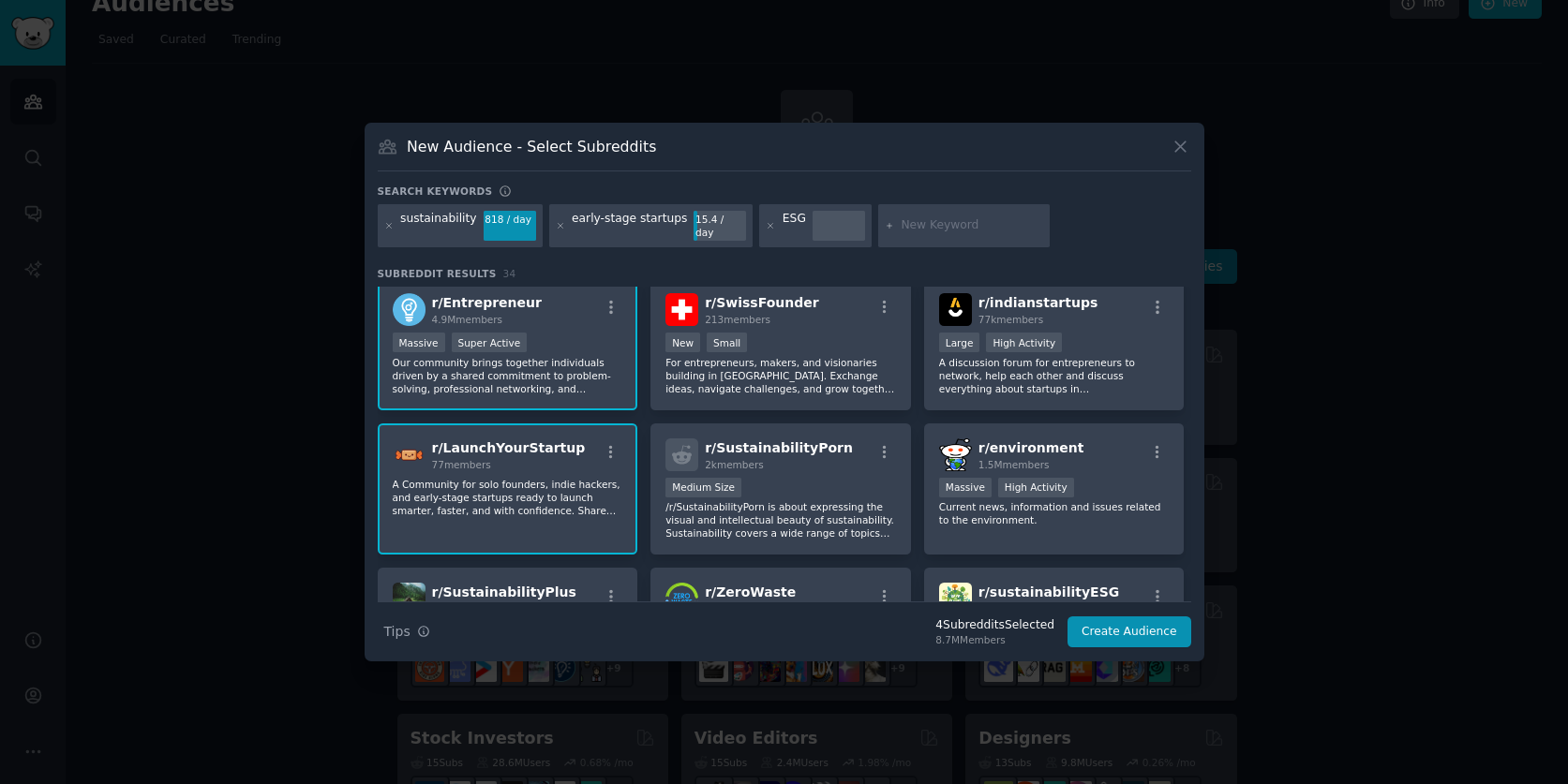
click at [600, 343] on div ">= 95th percentile for submissions / day Massive Super Active" at bounding box center [508, 344] width 231 height 24
click at [595, 438] on div "r/ LaunchYourStartup 77 members" at bounding box center [508, 454] width 231 height 32
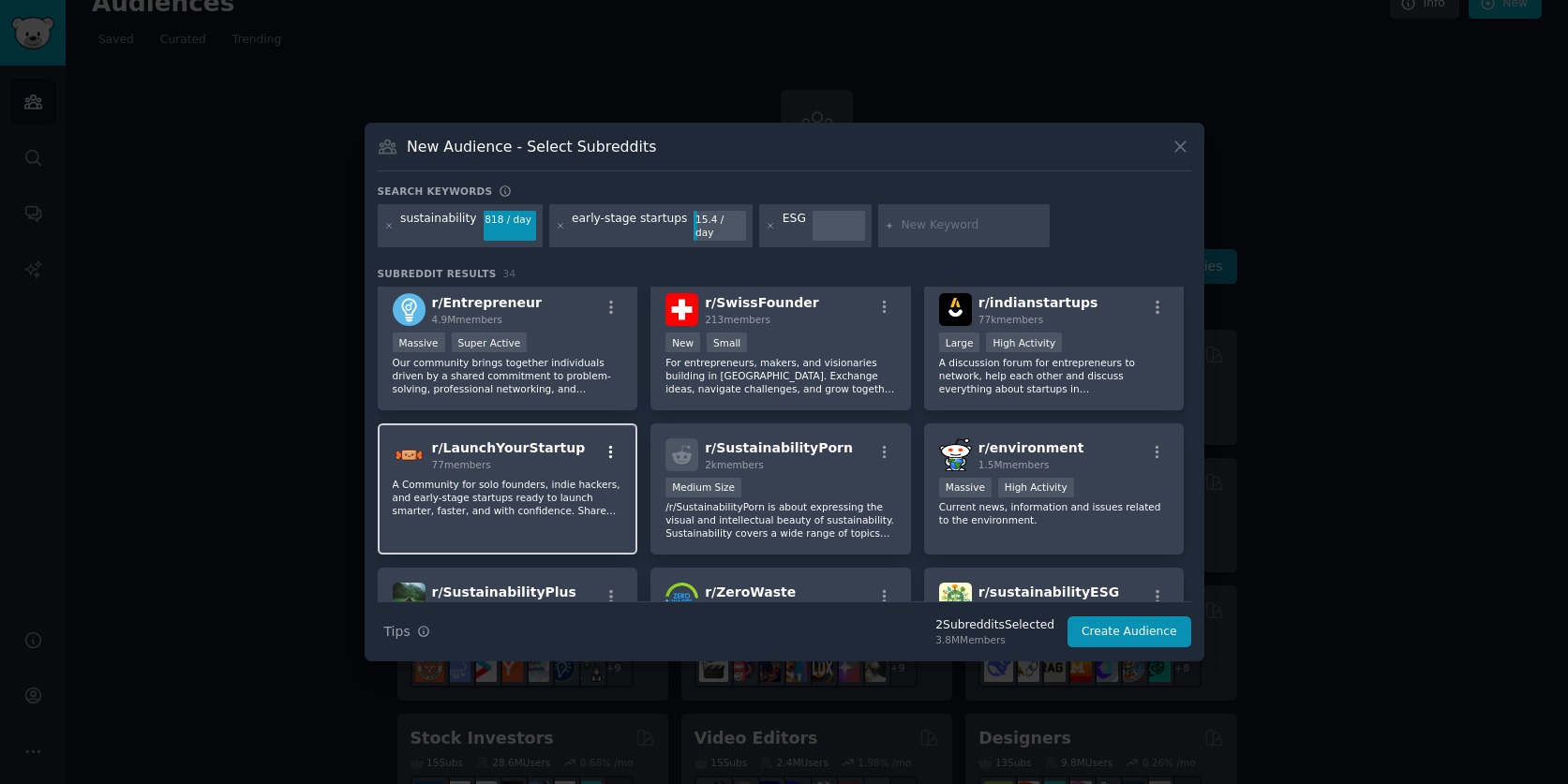
click at [618, 444] on icon "button" at bounding box center [611, 452] width 17 height 17
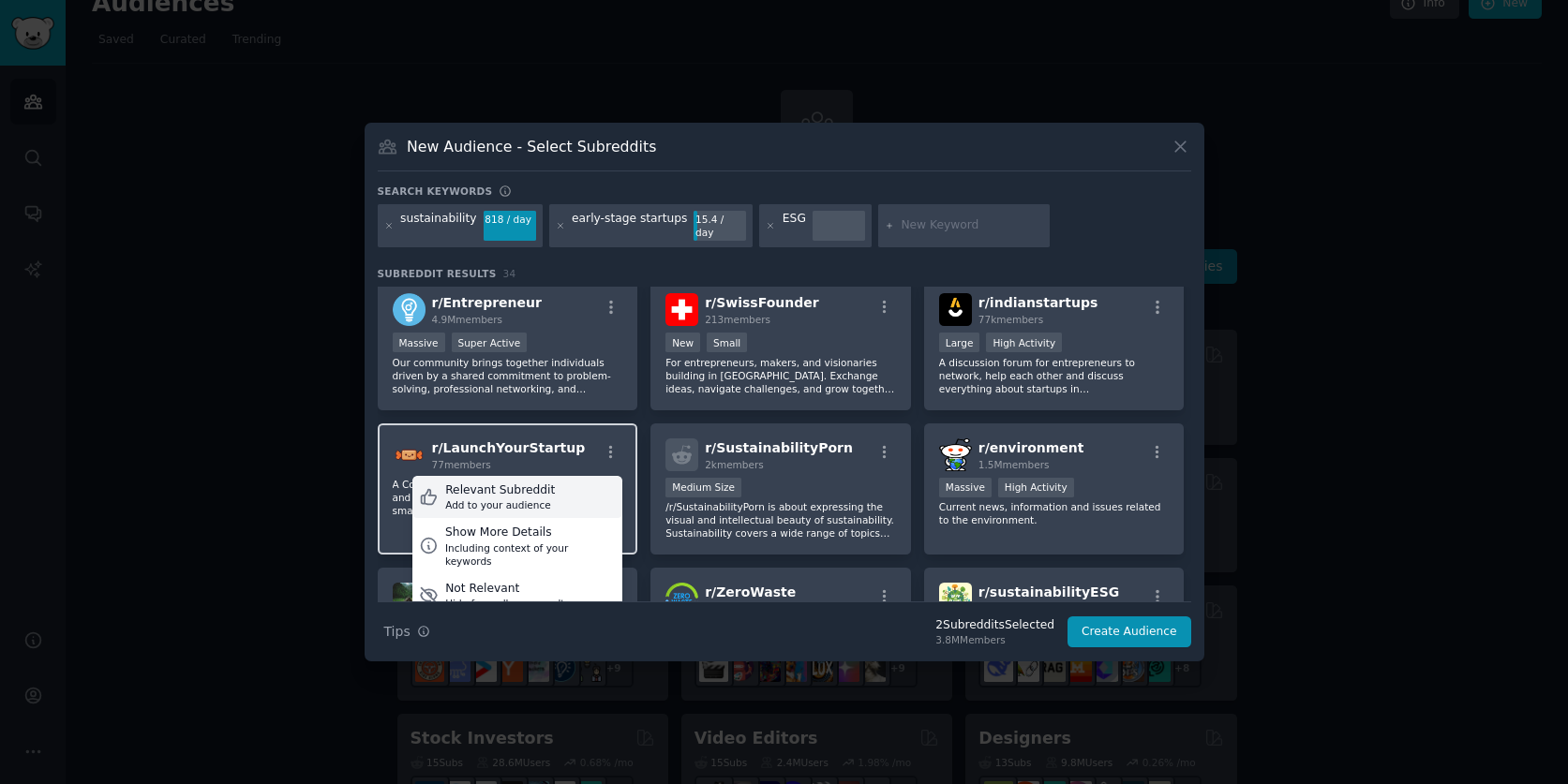
click at [561, 483] on div "Relevant Subreddit Add to your audience" at bounding box center [518, 497] width 210 height 43
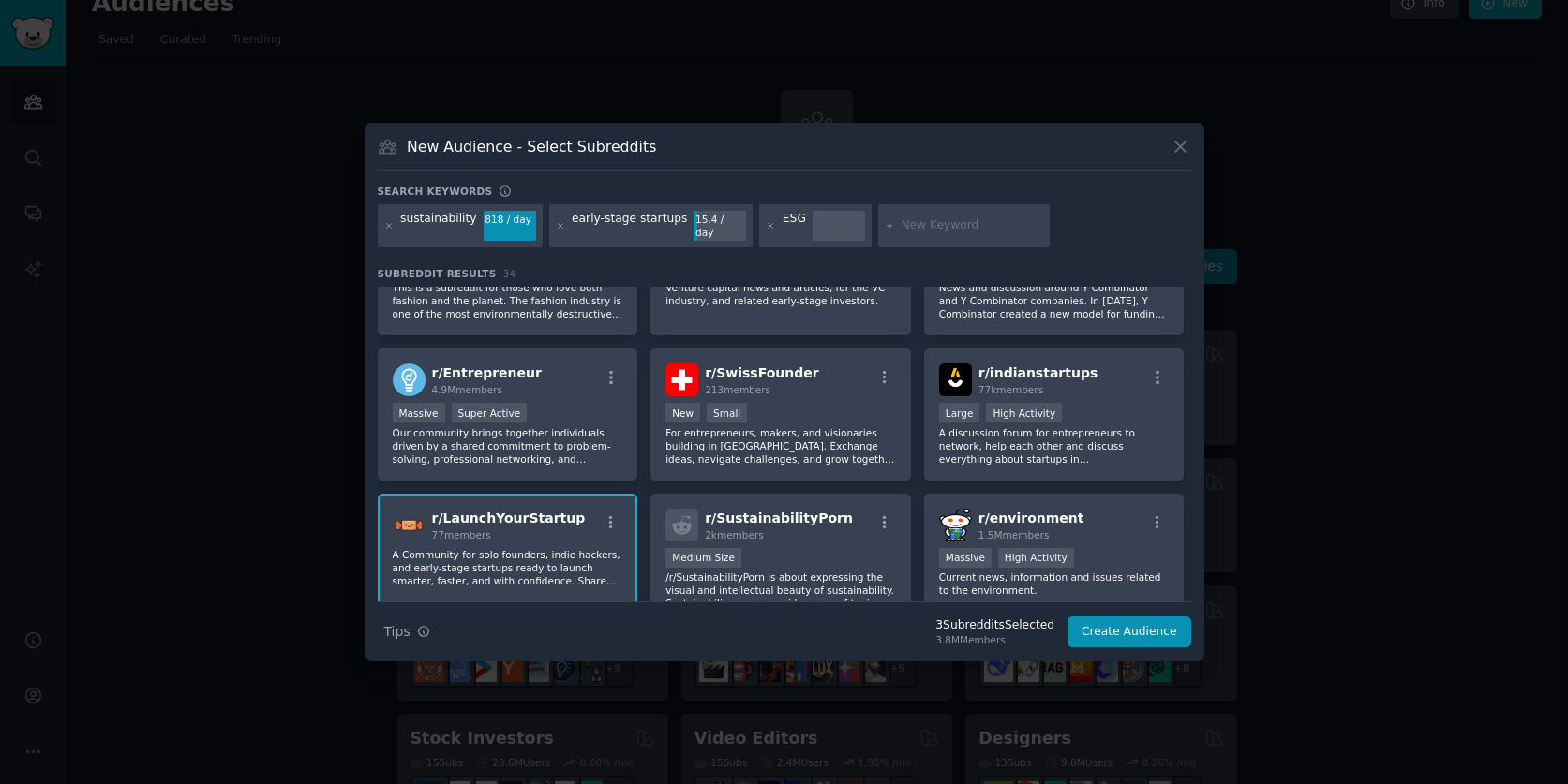
scroll to position [370, 0]
click at [614, 371] on icon "button" at bounding box center [611, 379] width 17 height 17
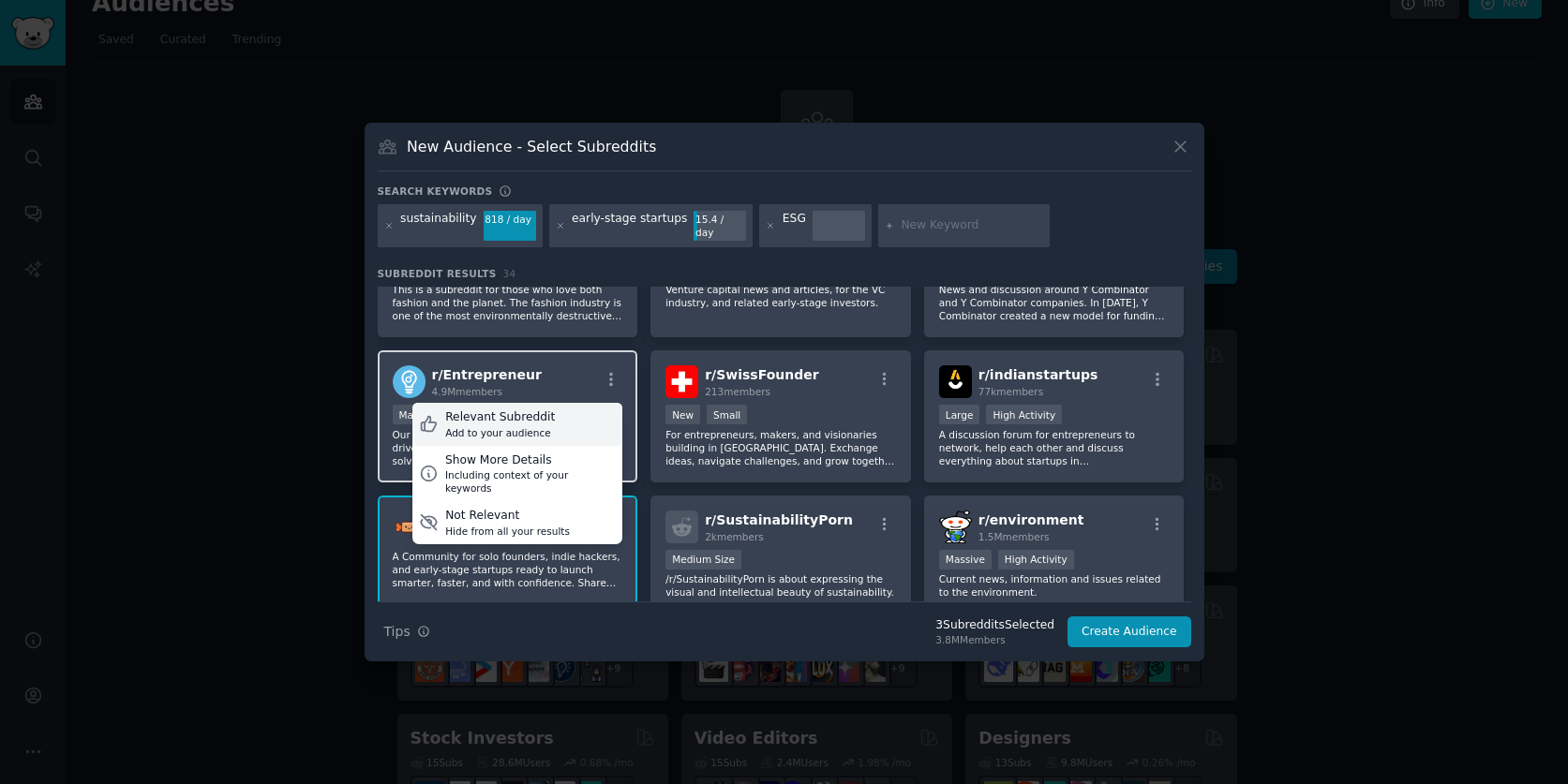
click at [540, 427] on div "Add to your audience" at bounding box center [499, 433] width 110 height 13
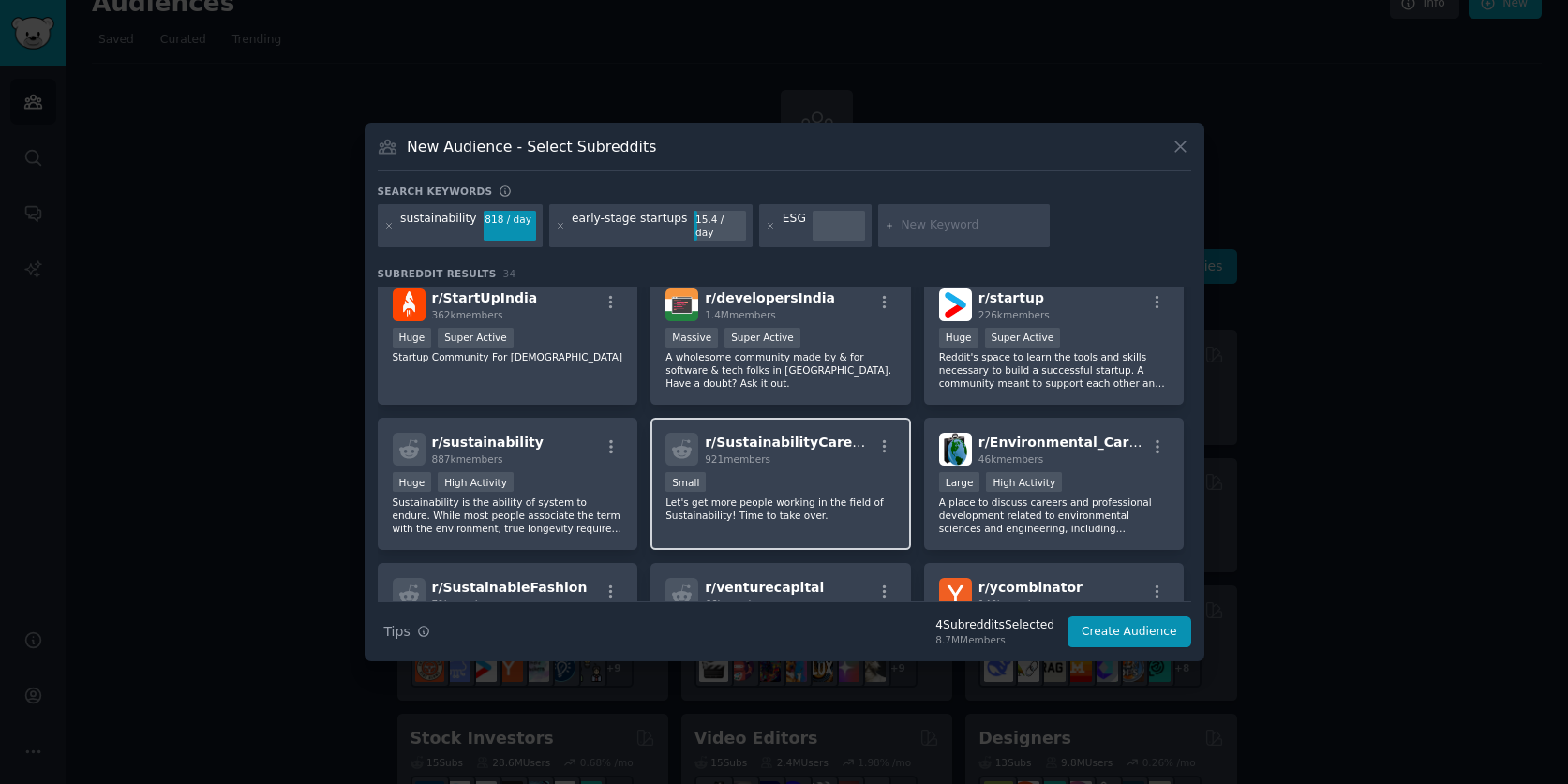
scroll to position [0, 0]
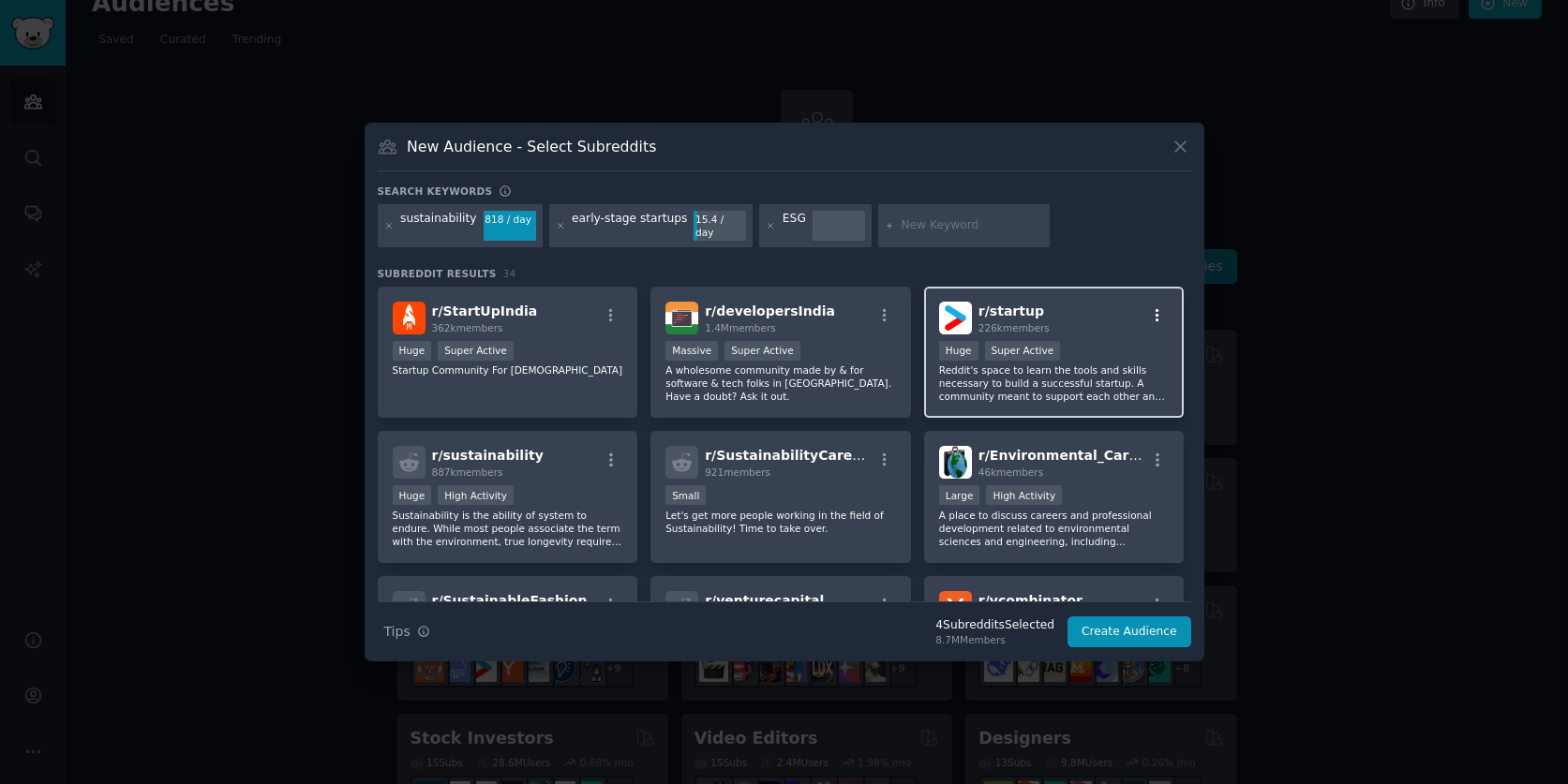
click at [1156, 308] on icon "button" at bounding box center [1158, 316] width 17 height 17
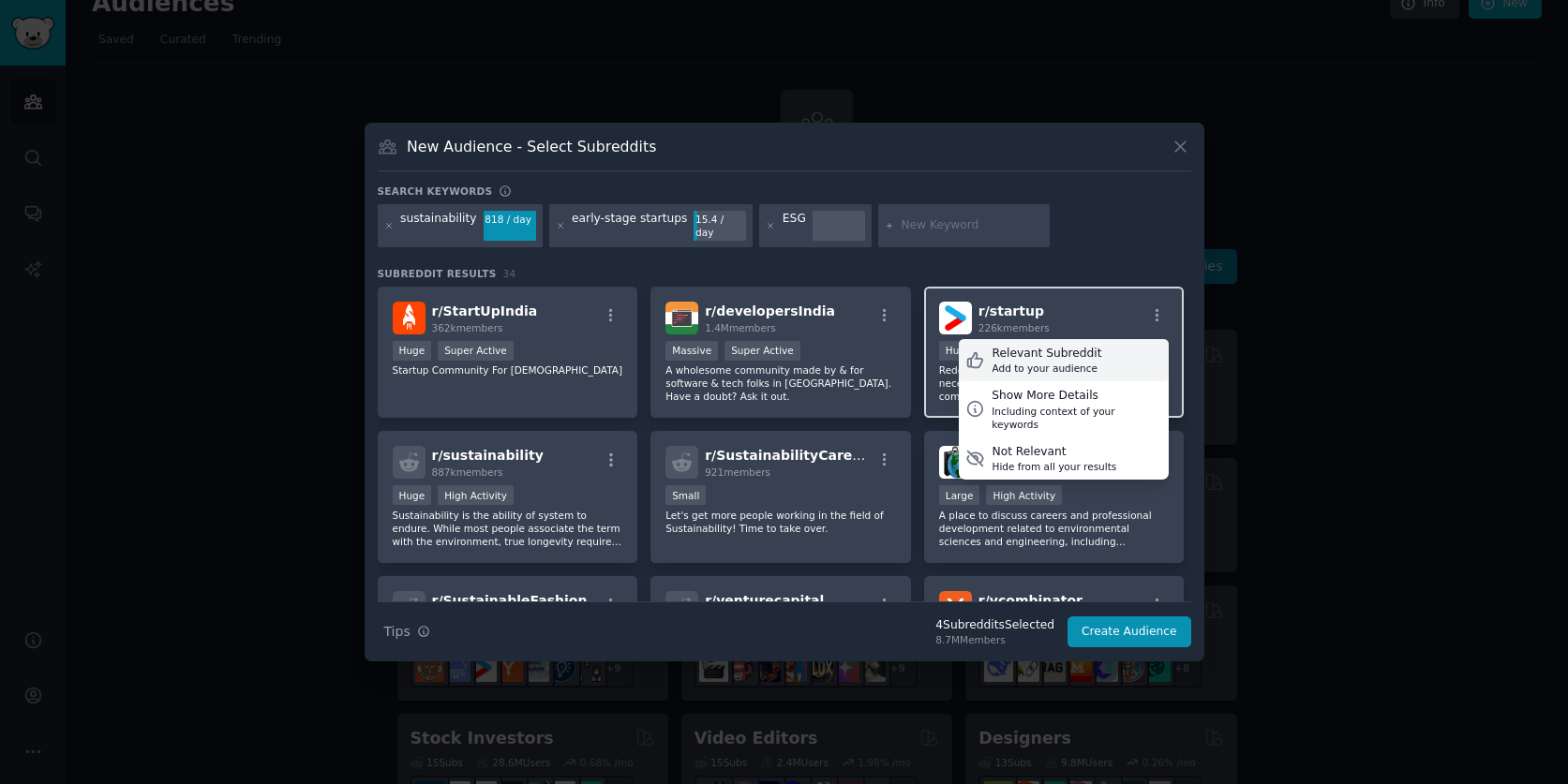
click at [1092, 342] on div "Relevant Subreddit Add to your audience" at bounding box center [1064, 360] width 210 height 43
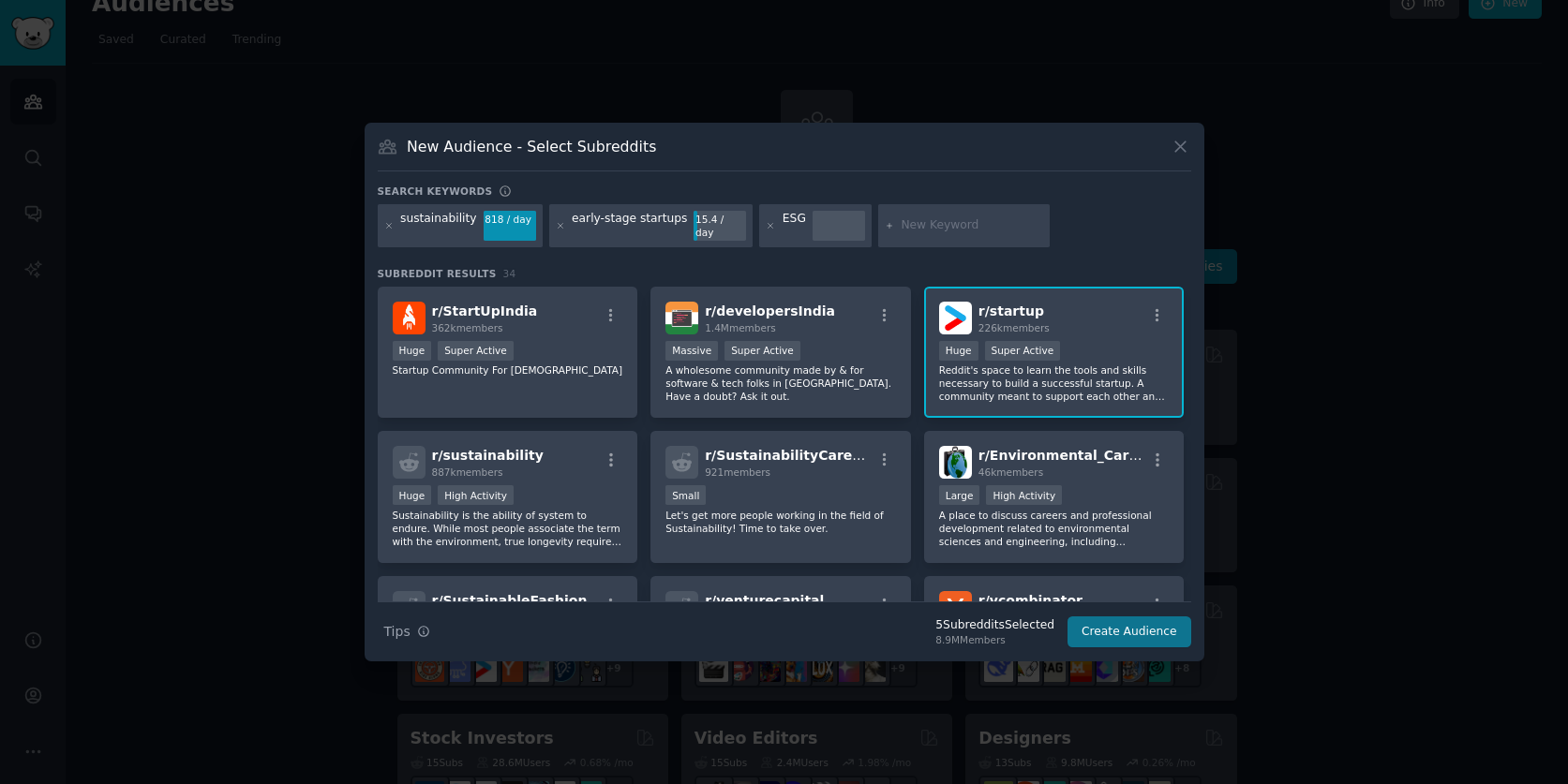
click at [1123, 620] on button "Create Audience" at bounding box center [1130, 632] width 124 height 31
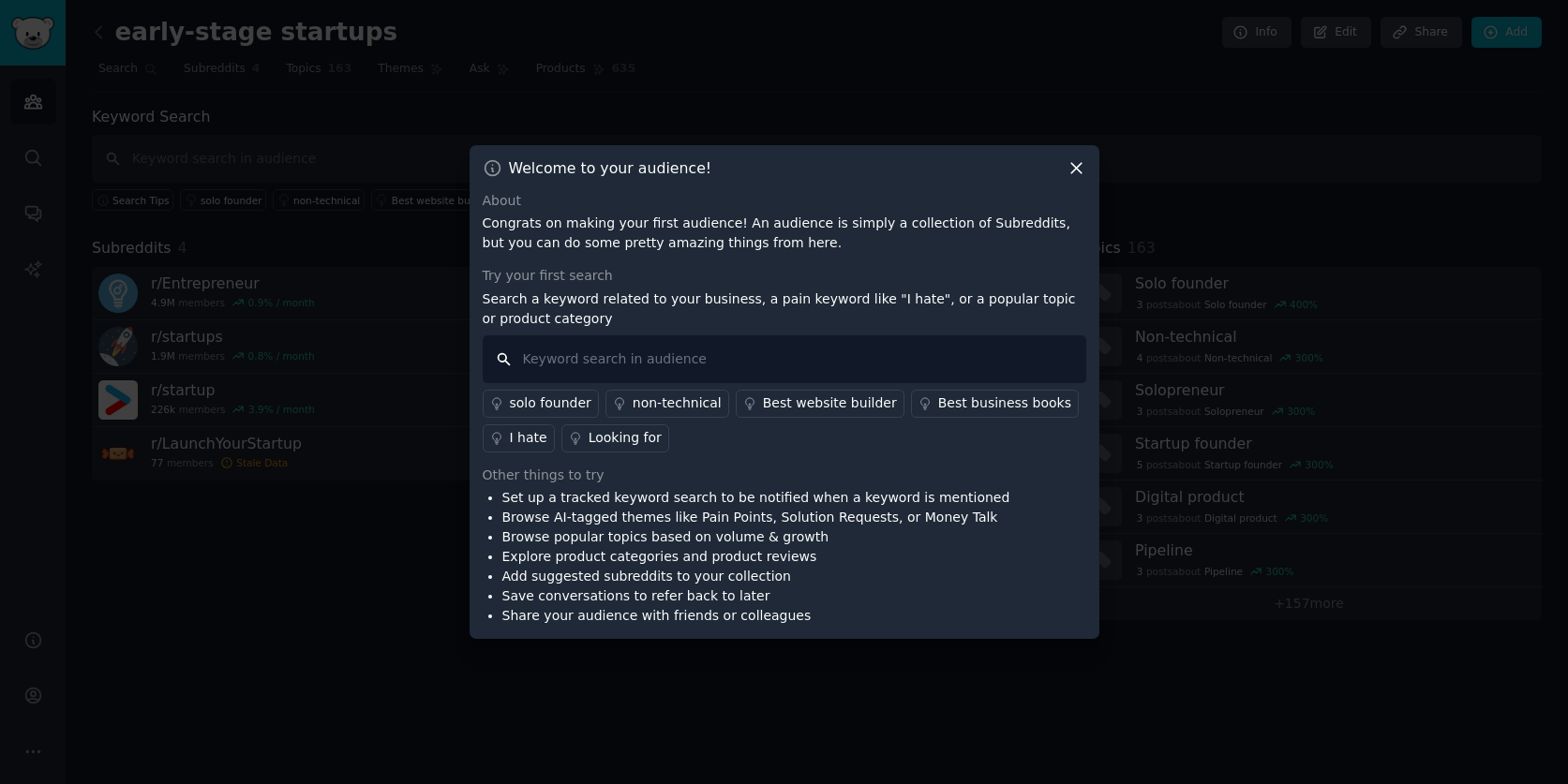
click at [560, 359] on input "text" at bounding box center [784, 359] width 603 height 48
click at [601, 355] on input "sustainability strategy" at bounding box center [784, 359] width 603 height 48
type input "sustainability/ESG strategy"
click at [624, 437] on div "Looking for" at bounding box center [625, 437] width 73 height 20
